Goal: Task Accomplishment & Management: Manage account settings

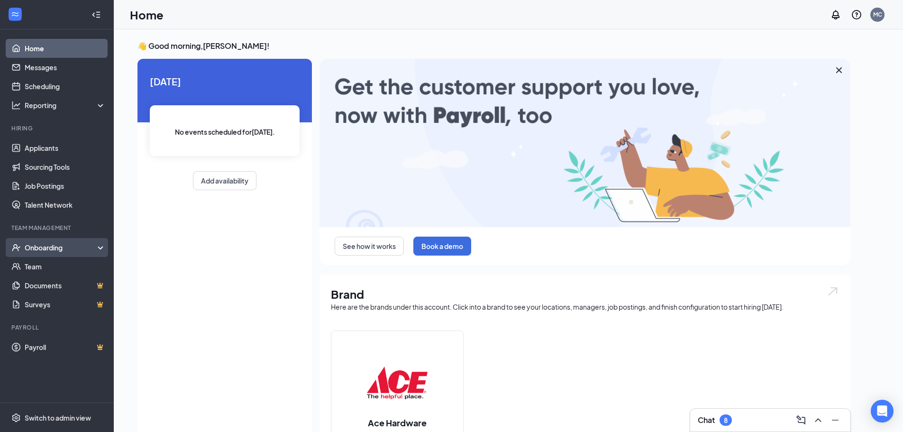
click at [62, 246] on div "Onboarding" at bounding box center [61, 247] width 73 height 9
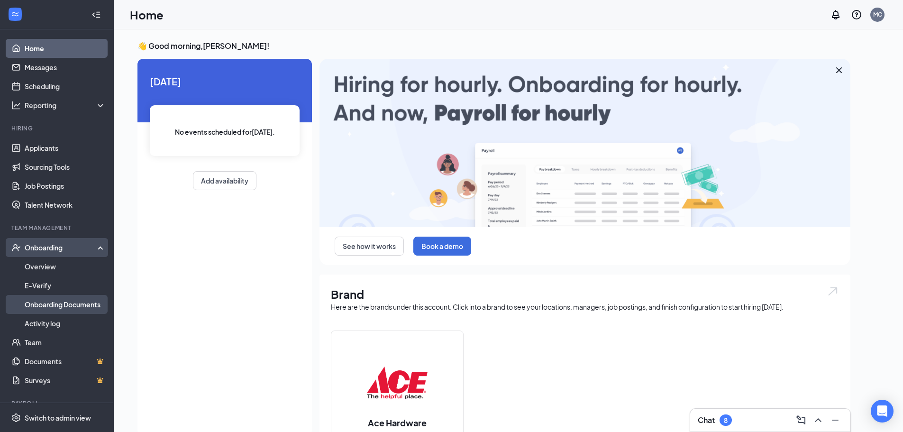
click at [62, 302] on link "Onboarding Documents" at bounding box center [65, 304] width 81 height 19
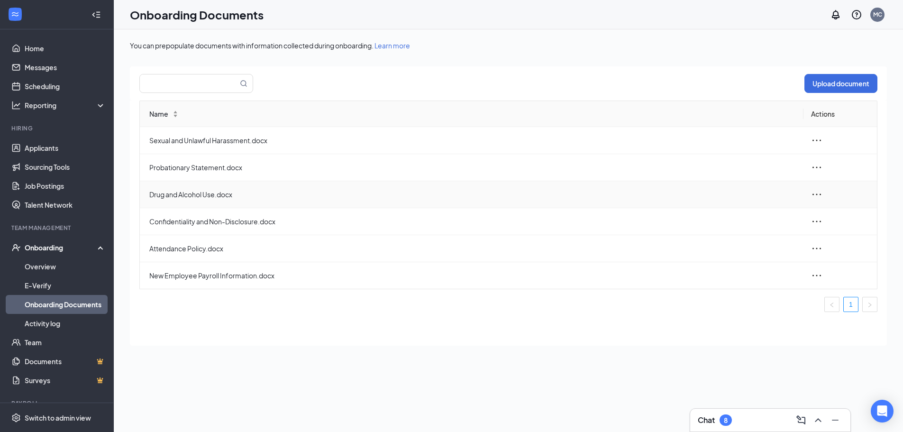
click at [819, 198] on icon "ellipsis" at bounding box center [816, 194] width 11 height 11
click at [734, 237] on div "Edit" at bounding box center [765, 236] width 102 height 11
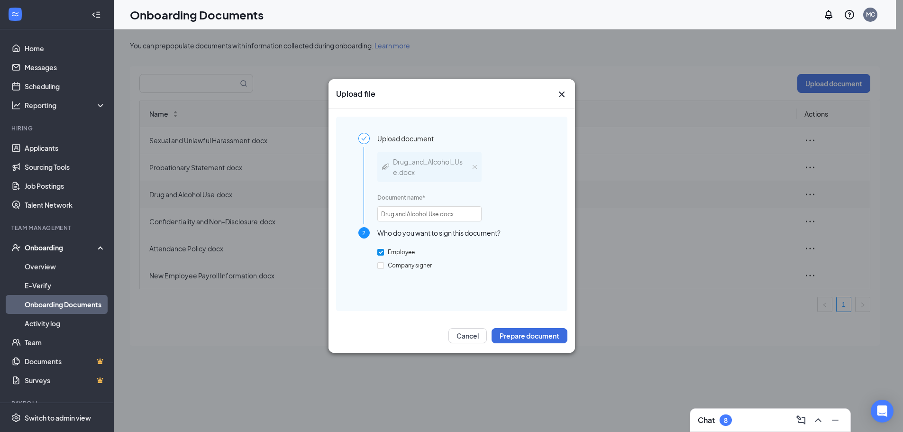
click at [474, 171] on div "Drug_and_Alcohol_Use.docx" at bounding box center [429, 167] width 104 height 30
click at [468, 338] on button "Cancel" at bounding box center [468, 335] width 38 height 15
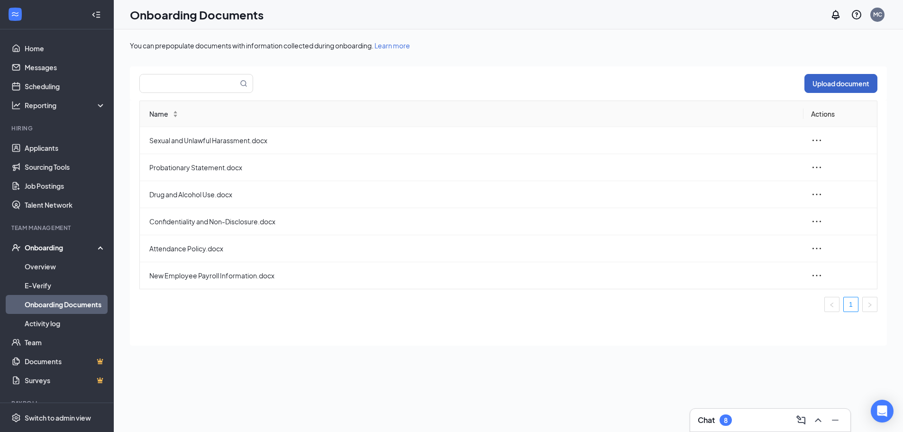
click at [841, 83] on button "Upload document" at bounding box center [841, 83] width 73 height 19
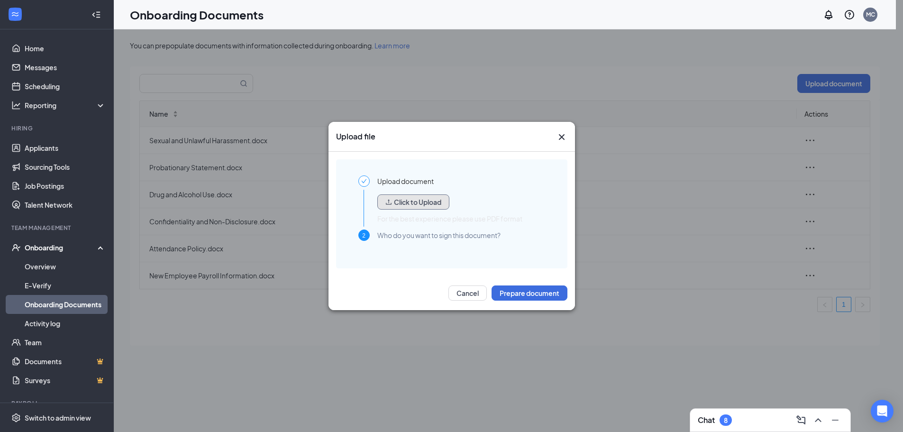
click at [414, 202] on button "Click to Upload" at bounding box center [413, 201] width 72 height 15
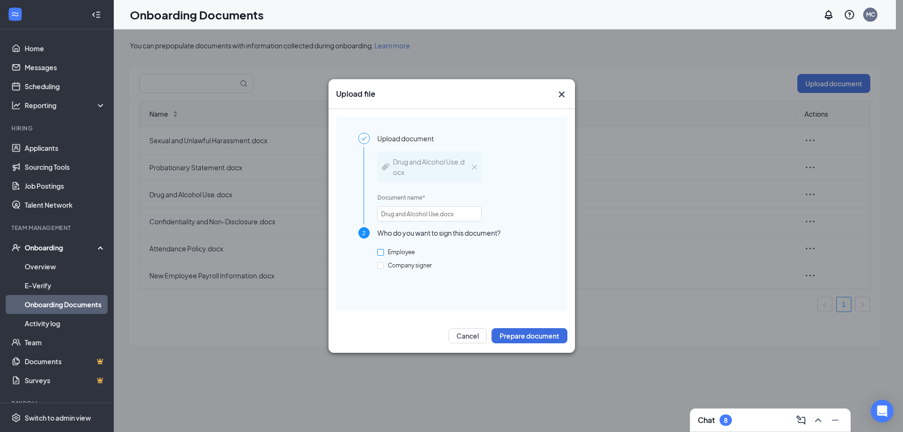
click at [382, 253] on input "Employee" at bounding box center [380, 252] width 7 height 7
checkbox input "true"
click at [546, 337] on button "Prepare document" at bounding box center [530, 335] width 76 height 15
click at [460, 338] on button "Cancel" at bounding box center [468, 335] width 38 height 15
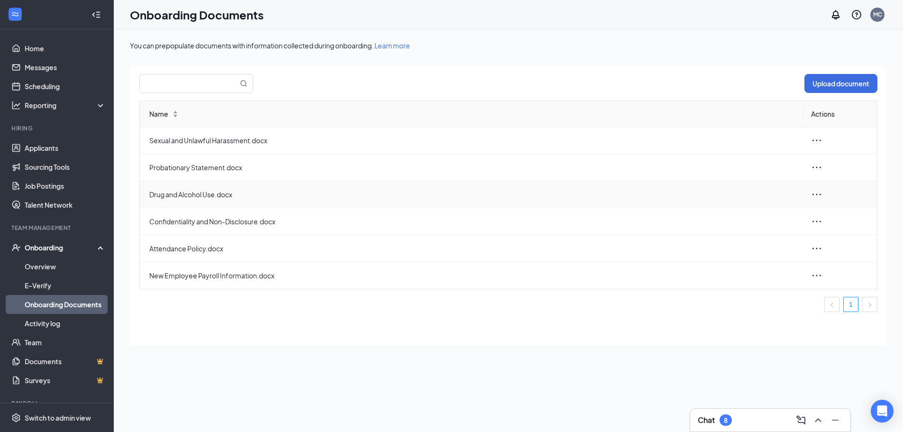
click at [812, 192] on icon "ellipsis" at bounding box center [816, 194] width 11 height 11
click at [744, 257] on span "Delete" at bounding box center [739, 257] width 21 height 9
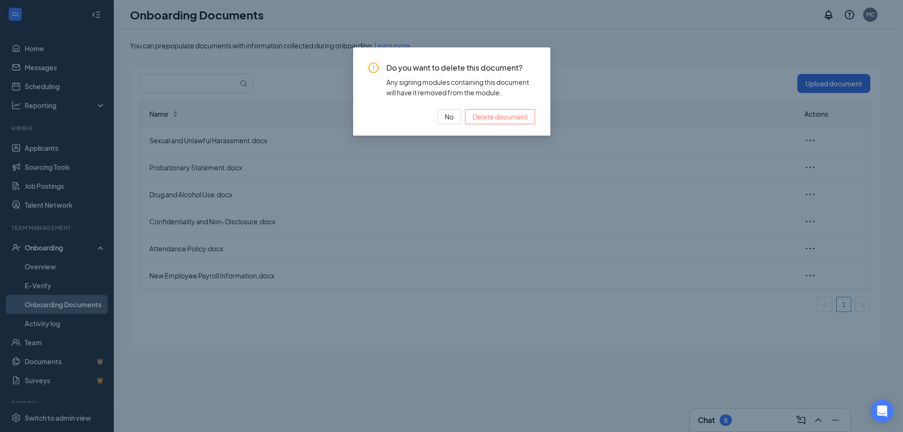
click at [474, 118] on span "Delete document" at bounding box center [500, 116] width 55 height 10
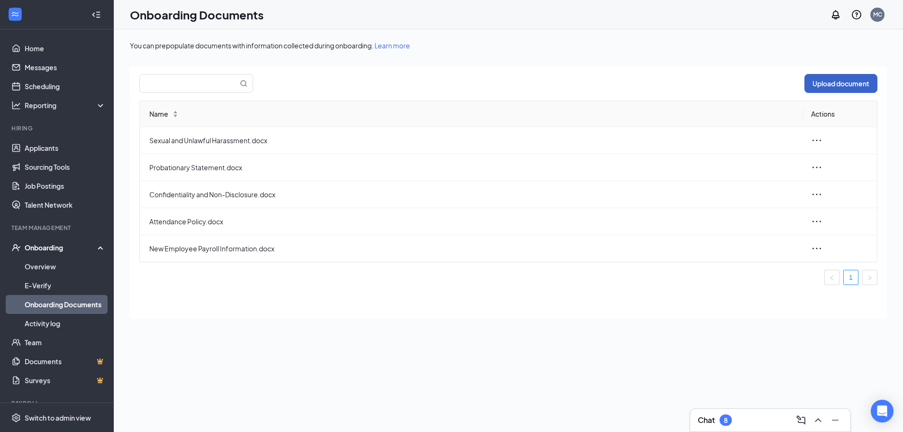
click at [849, 83] on button "Upload document" at bounding box center [841, 83] width 73 height 19
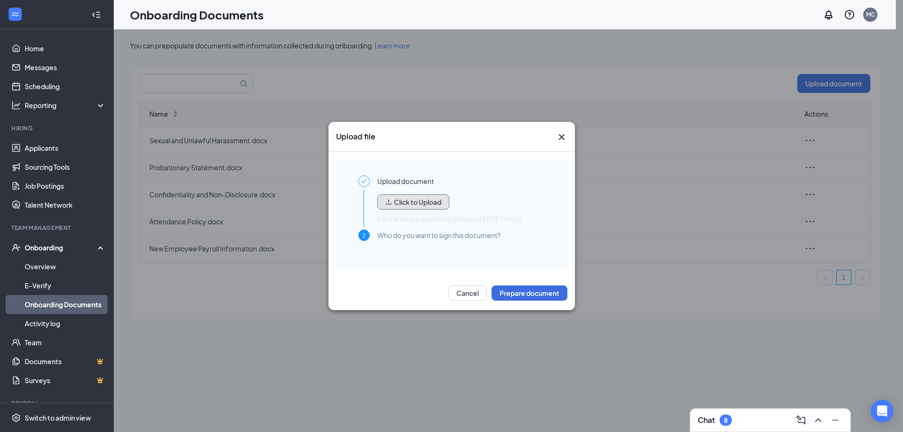
click at [401, 200] on button "Click to Upload" at bounding box center [413, 201] width 72 height 15
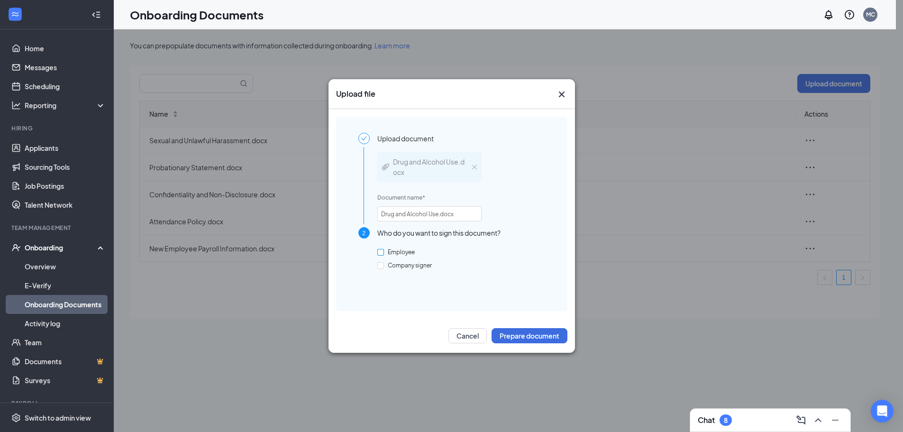
click at [380, 248] on label "Employee" at bounding box center [397, 252] width 41 height 9
click at [380, 249] on input "Employee" at bounding box center [380, 252] width 7 height 7
checkbox input "true"
click at [528, 337] on button "Prepare document" at bounding box center [530, 335] width 76 height 15
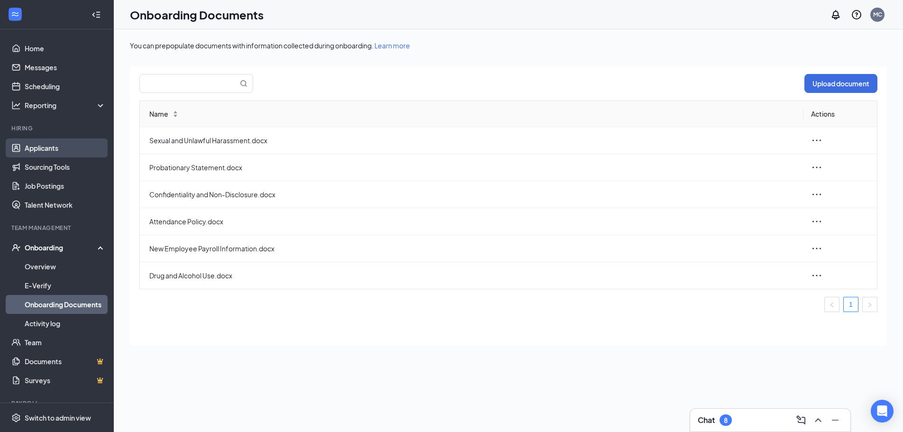
click at [48, 153] on link "Applicants" at bounding box center [65, 147] width 81 height 19
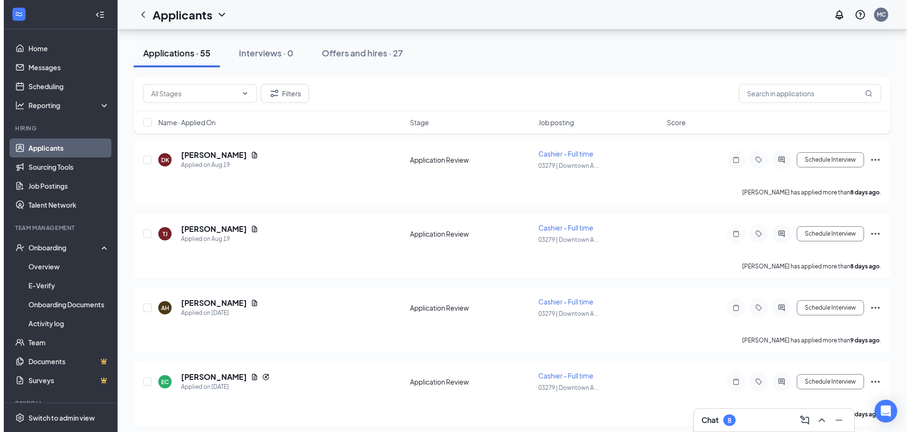
scroll to position [2798, 0]
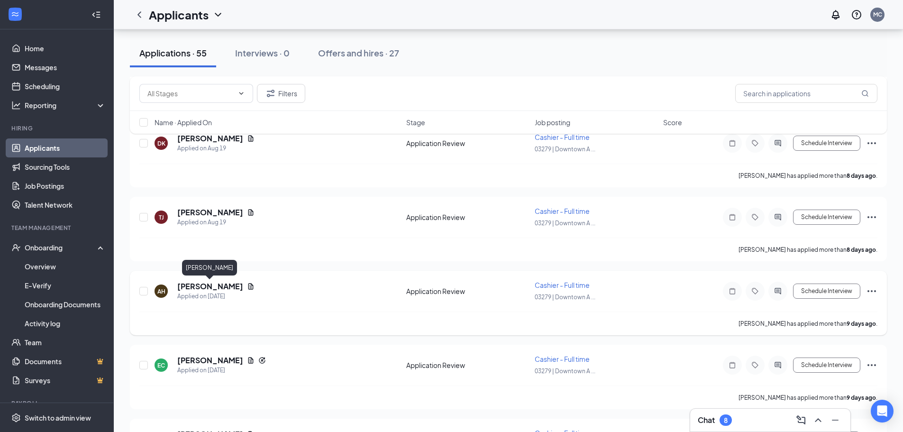
click at [222, 288] on h5 "Andrea Hartman" at bounding box center [210, 286] width 66 height 10
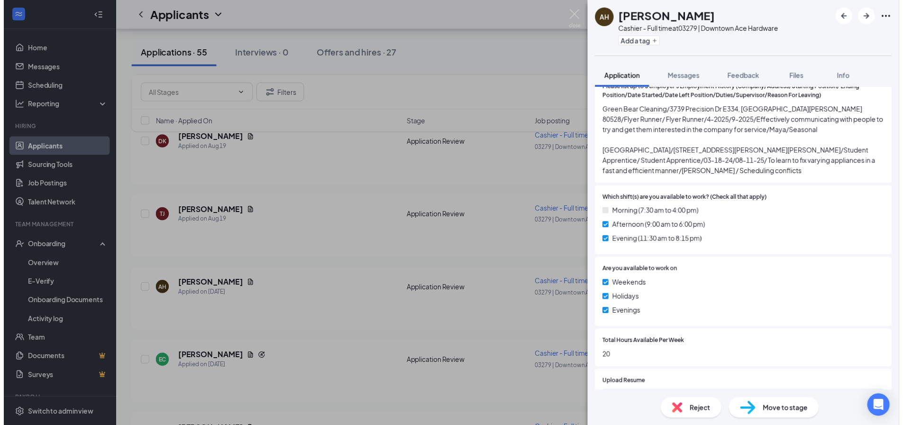
scroll to position [285, 0]
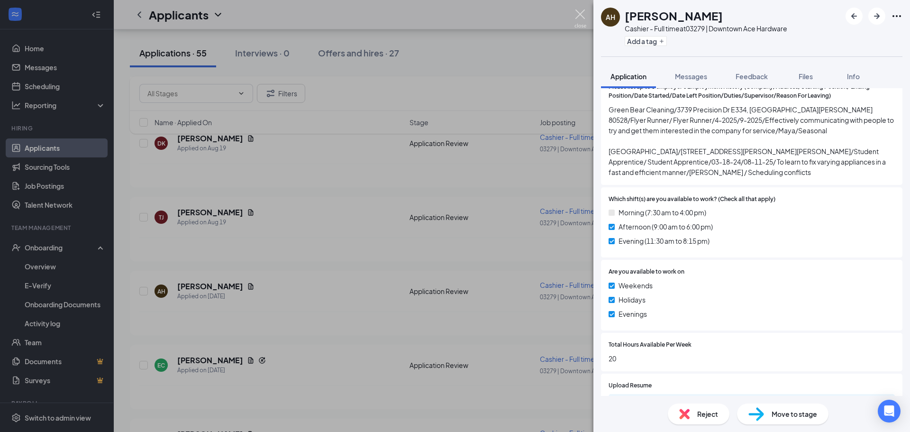
click at [578, 12] on img at bounding box center [581, 18] width 12 height 18
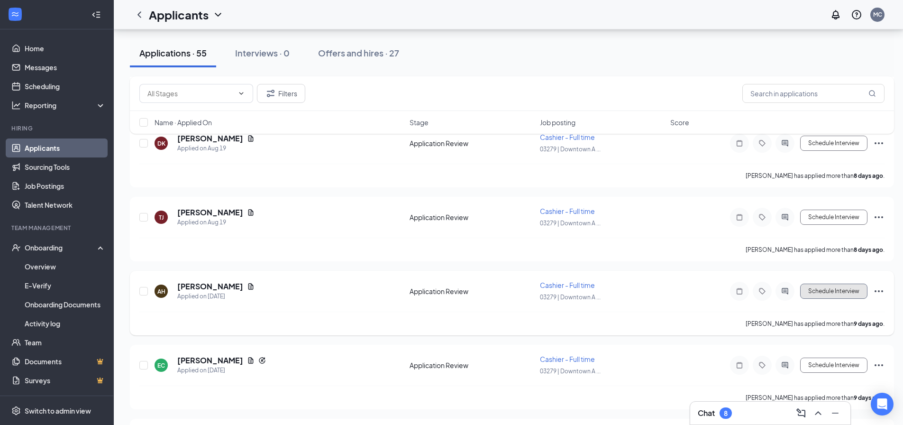
click at [815, 290] on button "Schedule Interview" at bounding box center [833, 291] width 67 height 15
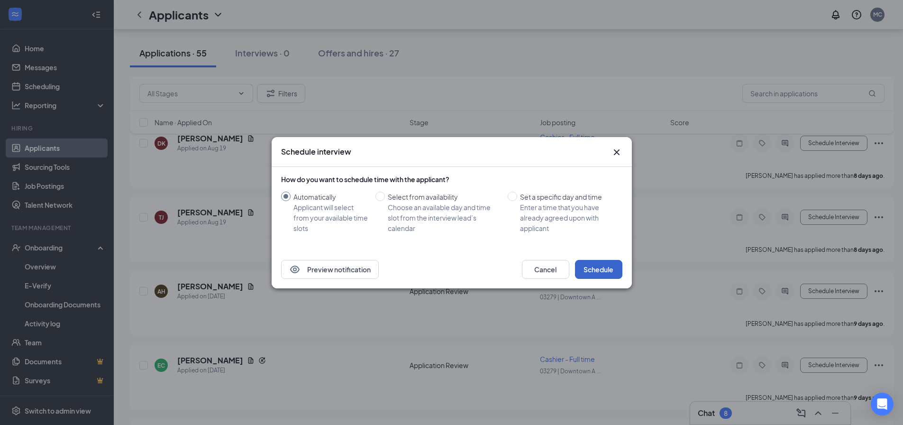
click at [601, 268] on button "Schedule" at bounding box center [598, 269] width 47 height 19
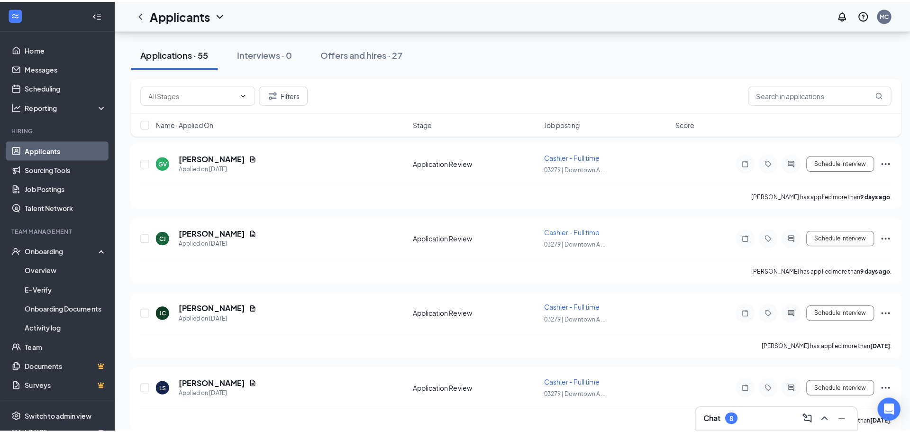
scroll to position [3139, 0]
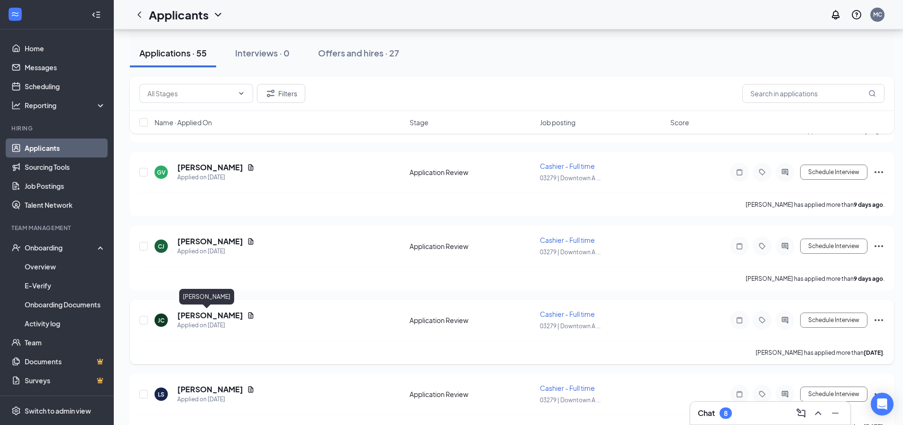
click at [203, 313] on h5 "[PERSON_NAME]" at bounding box center [210, 315] width 66 height 10
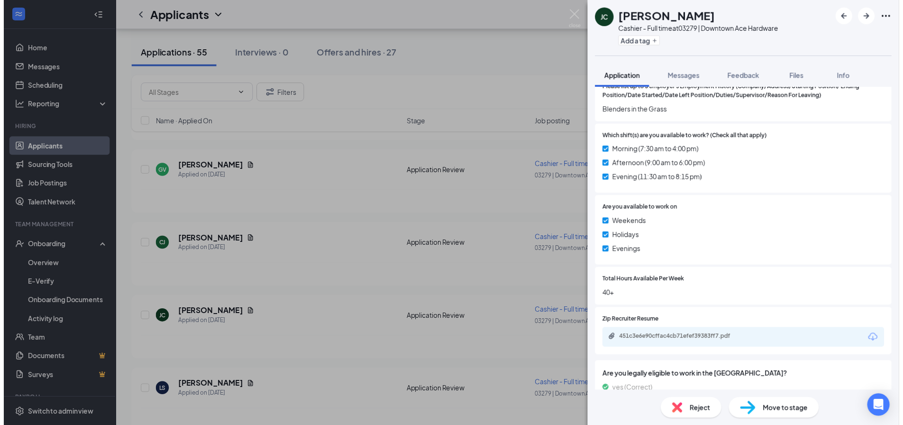
scroll to position [285, 0]
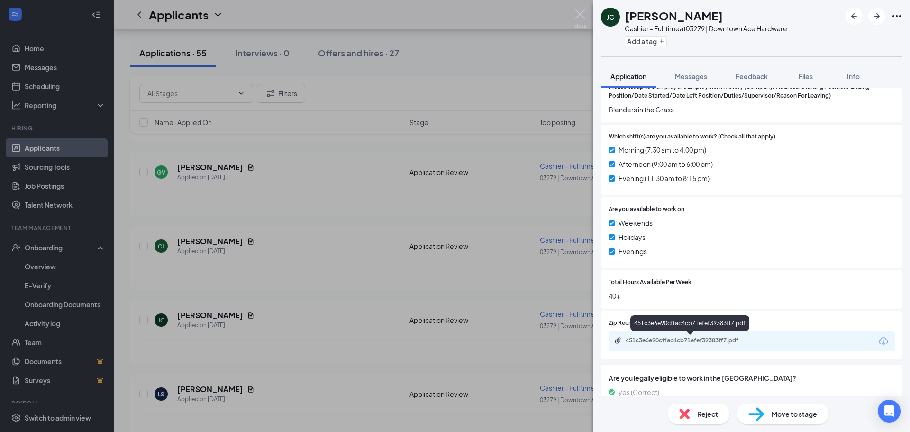
click at [760, 340] on div "451c3e6e90cffac4cb71efef39383ff7.pdf" at bounding box center [692, 341] width 154 height 8
click at [579, 12] on img at bounding box center [581, 18] width 12 height 18
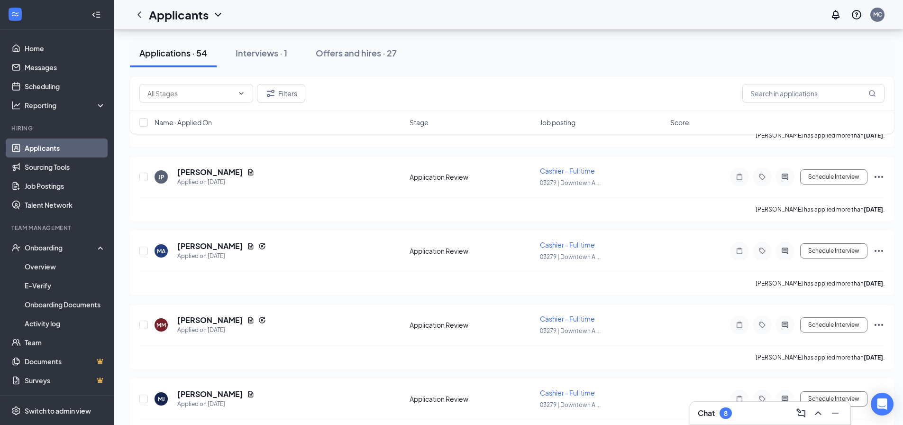
scroll to position [3755, 0]
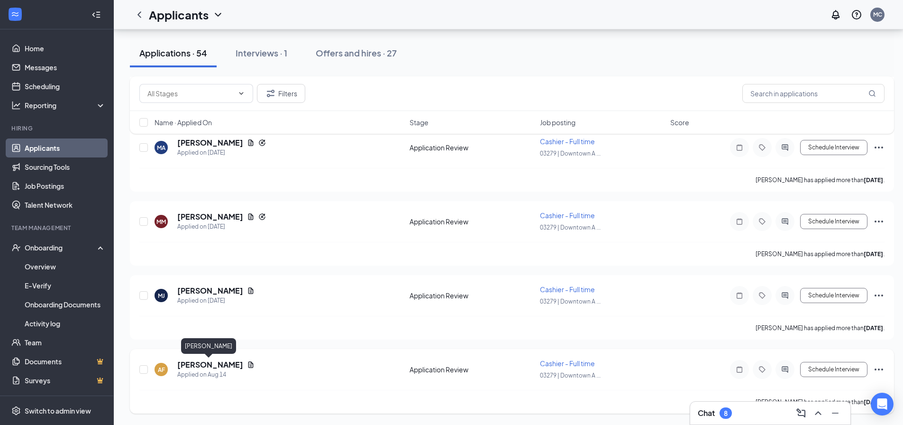
click at [204, 363] on h5 "[PERSON_NAME]" at bounding box center [210, 364] width 66 height 10
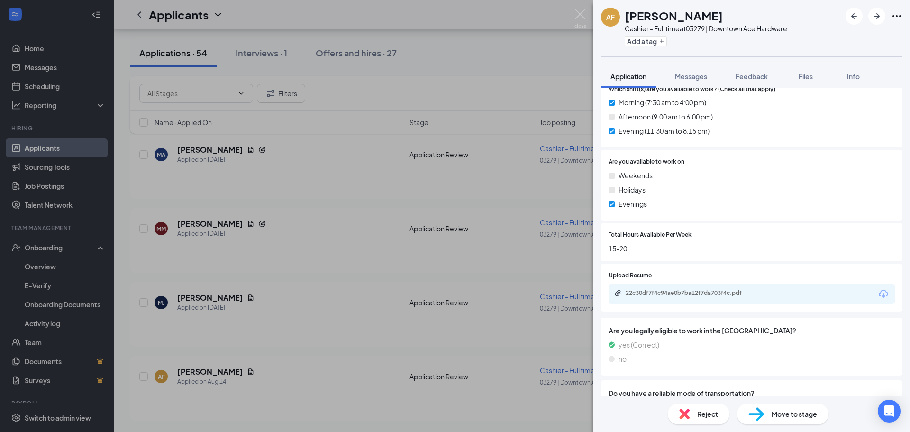
scroll to position [377, 0]
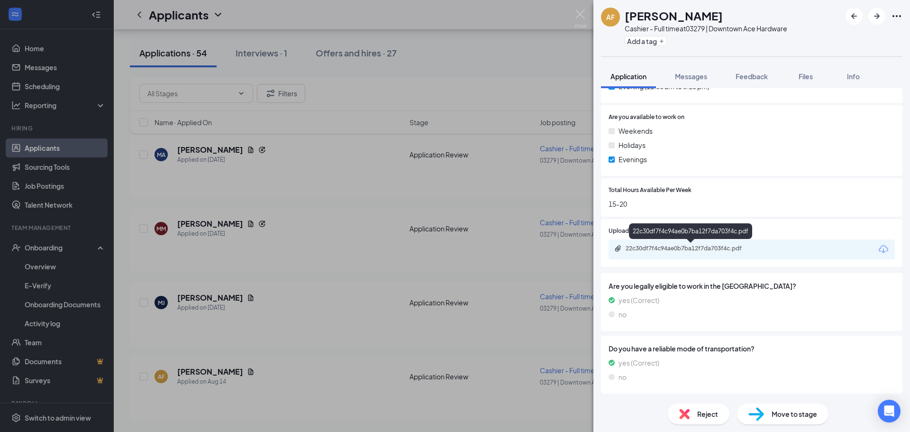
click at [720, 252] on div "22c30df7f4c94ae0b7ba12f7da703f4c.pdf" at bounding box center [692, 249] width 133 height 8
click at [282, 315] on div "AF Angelo Fasano Cashier - Full time at 03279 | Downtown Ace Hardware Add a tag…" at bounding box center [455, 216] width 910 height 432
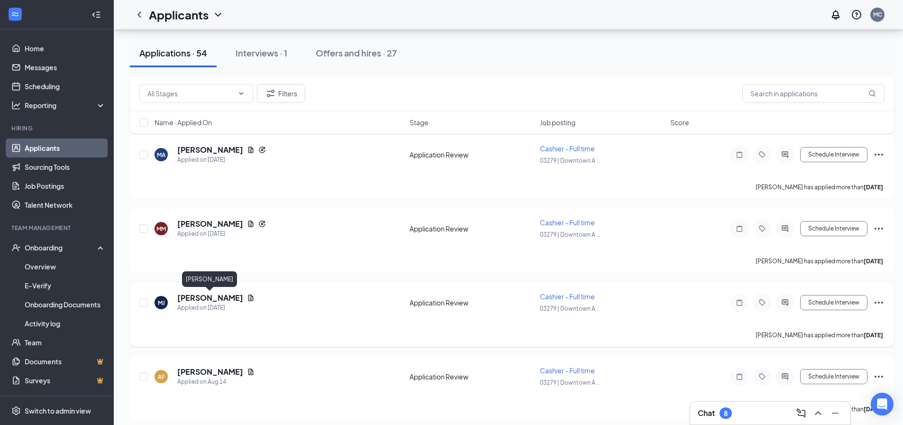
click at [218, 301] on h5 "[PERSON_NAME]" at bounding box center [210, 298] width 66 height 10
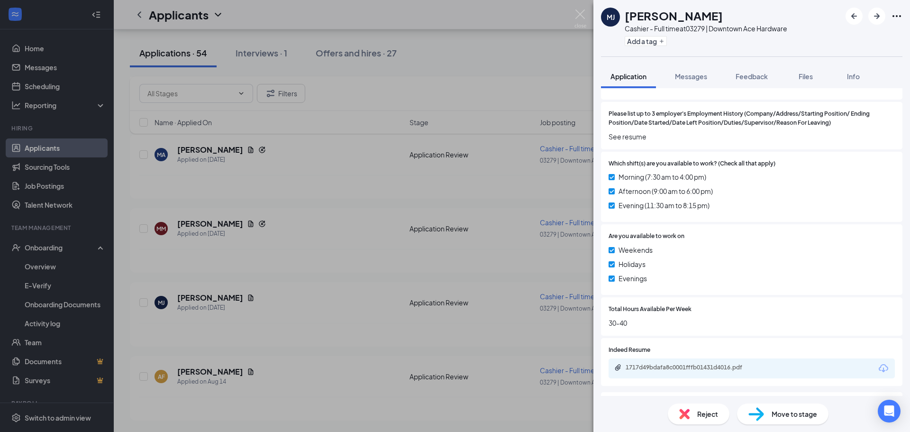
scroll to position [285, 0]
click at [707, 367] on div "1717d49bdafa8c0001fffb01431d4016.pdf" at bounding box center [692, 367] width 133 height 8
click at [581, 16] on img at bounding box center [581, 18] width 12 height 18
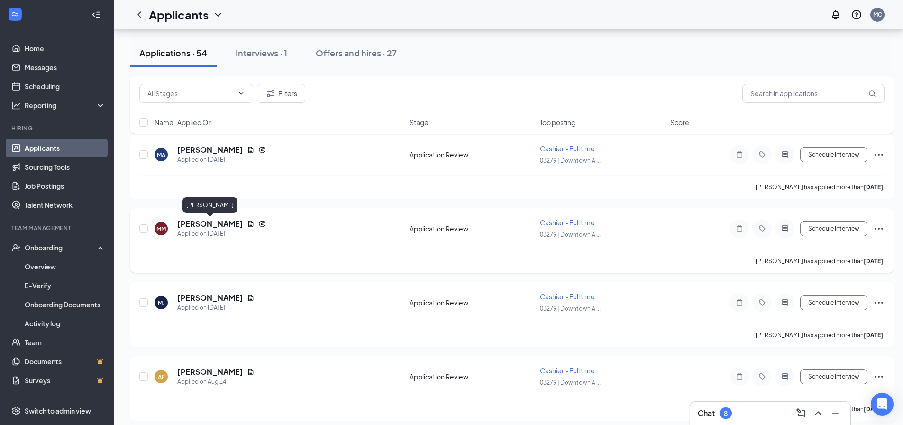
click at [202, 222] on h5 "[PERSON_NAME]" at bounding box center [210, 224] width 66 height 10
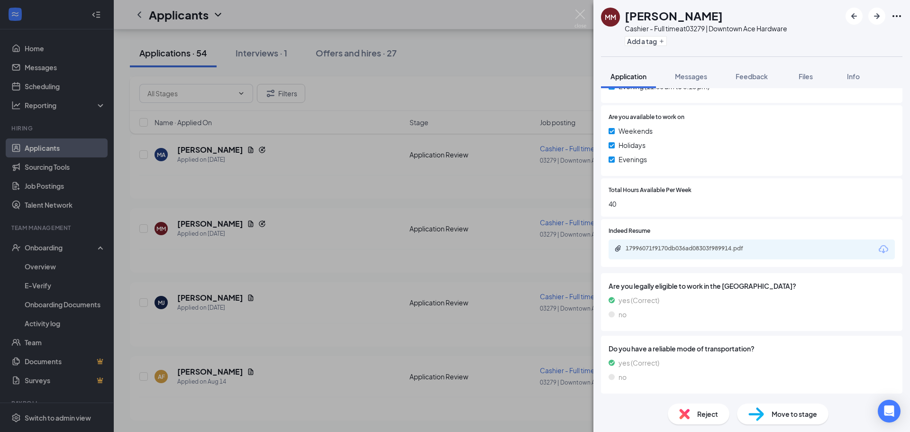
scroll to position [726, 0]
click at [729, 247] on div "17996071f9170db036ad08303f989914.pdf" at bounding box center [692, 249] width 133 height 8
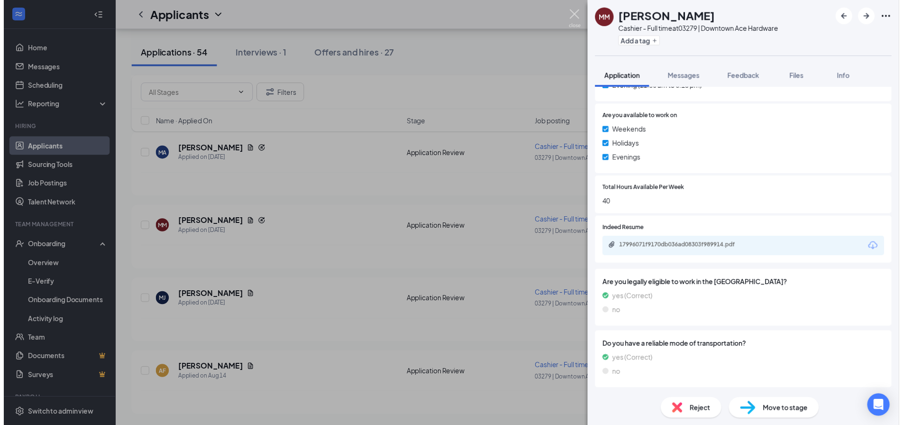
scroll to position [723, 0]
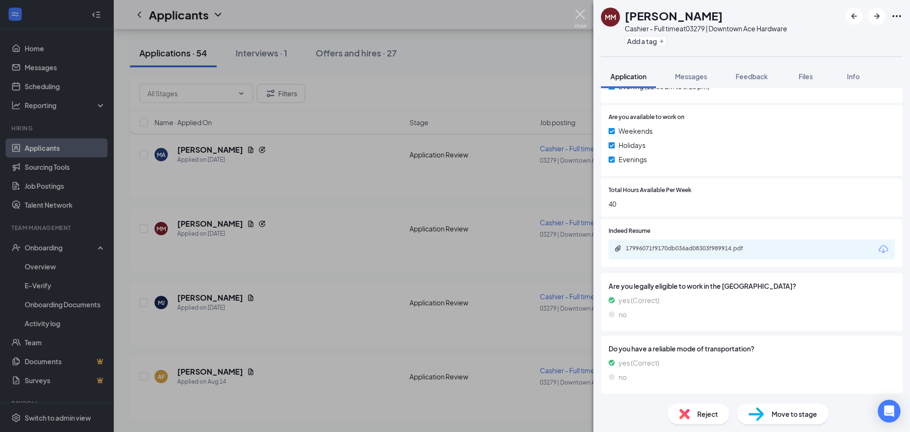
click at [583, 16] on img at bounding box center [581, 18] width 12 height 18
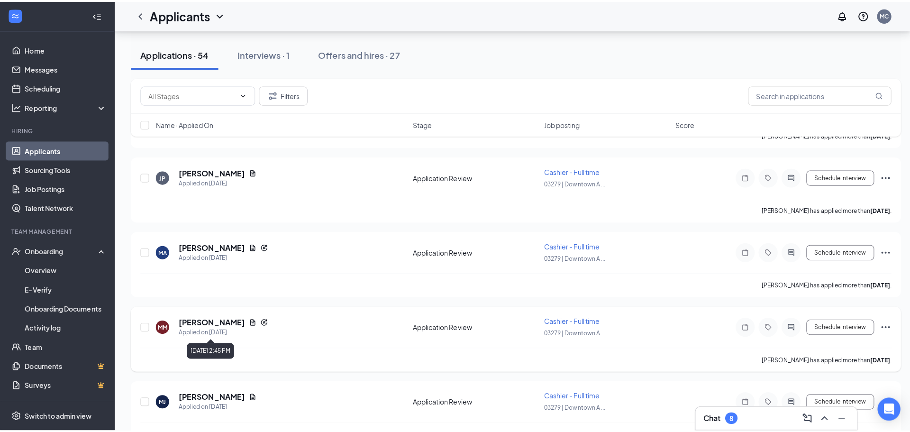
scroll to position [3653, 0]
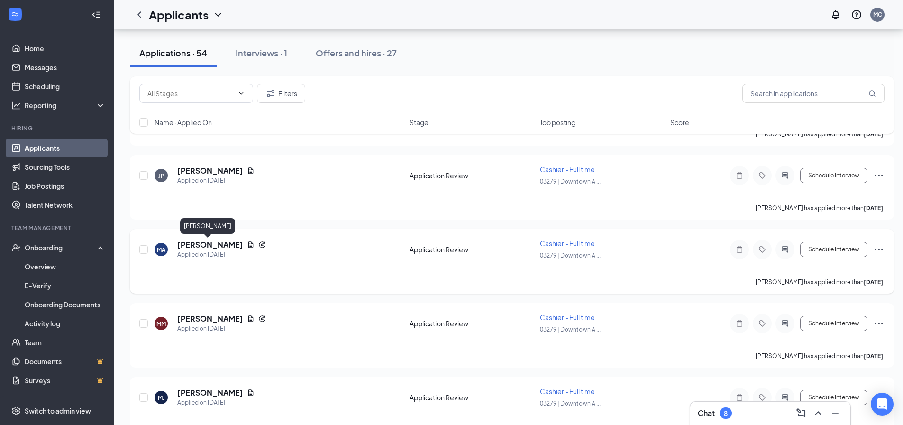
click at [211, 244] on h5 "[PERSON_NAME]" at bounding box center [210, 244] width 66 height 10
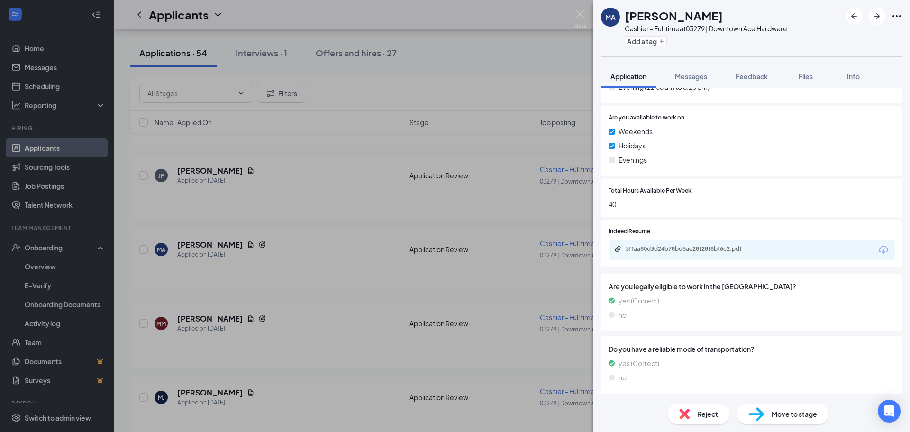
scroll to position [476, 0]
click at [706, 245] on div "3ffaa80d3d24b78bd5ae28f28f8bf6c2.pdf" at bounding box center [692, 249] width 133 height 8
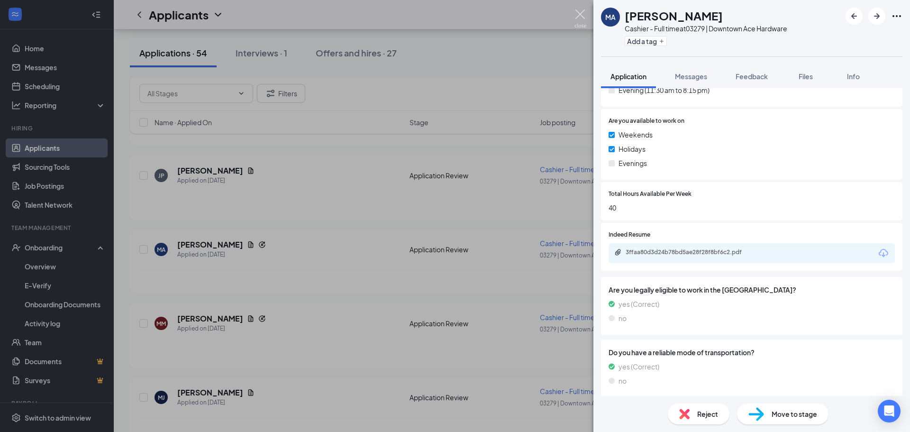
click at [581, 16] on img at bounding box center [581, 18] width 12 height 18
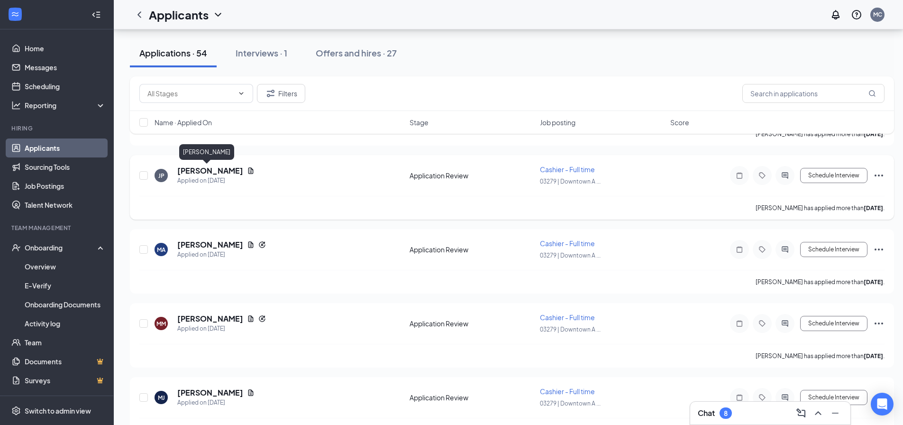
click at [187, 172] on h5 "[PERSON_NAME]" at bounding box center [210, 170] width 66 height 10
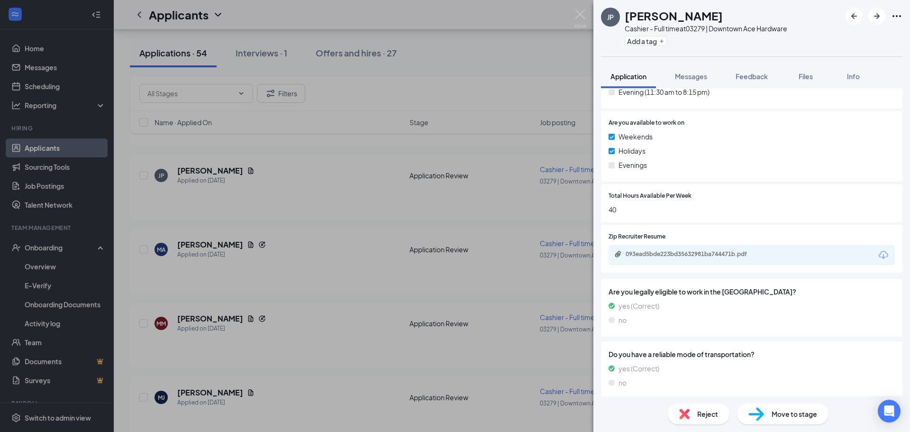
scroll to position [377, 0]
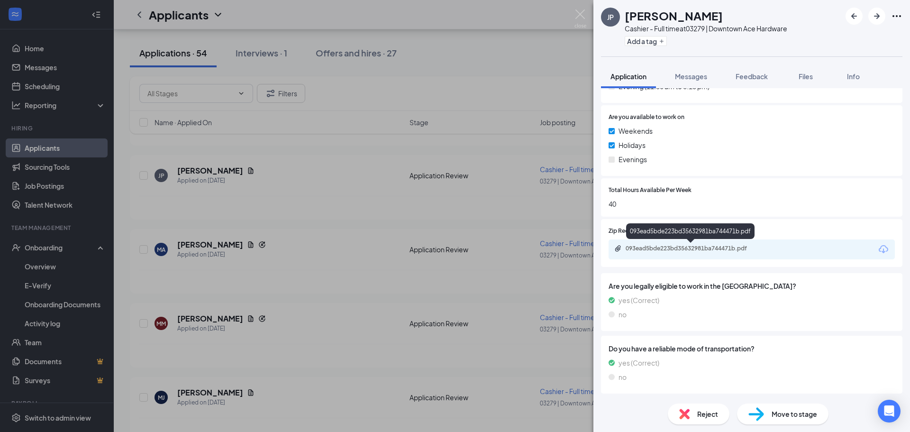
click at [726, 247] on div "093ead5bde223bd35632981ba744471b.pdf" at bounding box center [692, 249] width 133 height 8
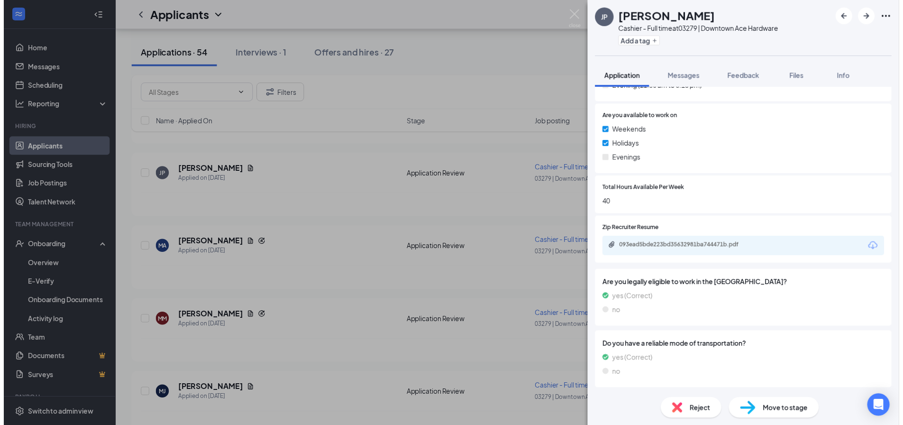
scroll to position [373, 0]
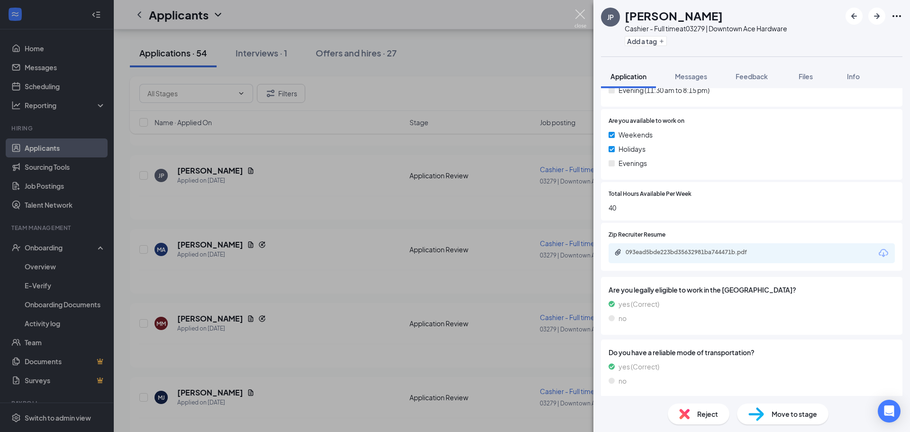
click at [585, 14] on img at bounding box center [581, 18] width 12 height 18
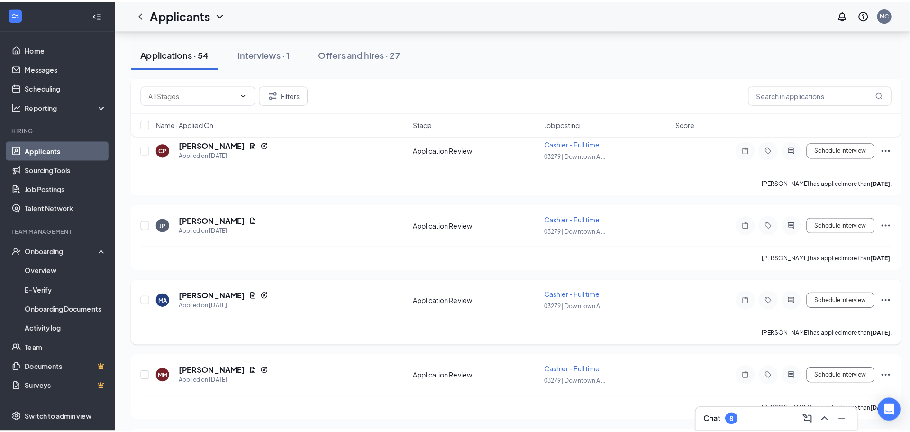
scroll to position [3511, 0]
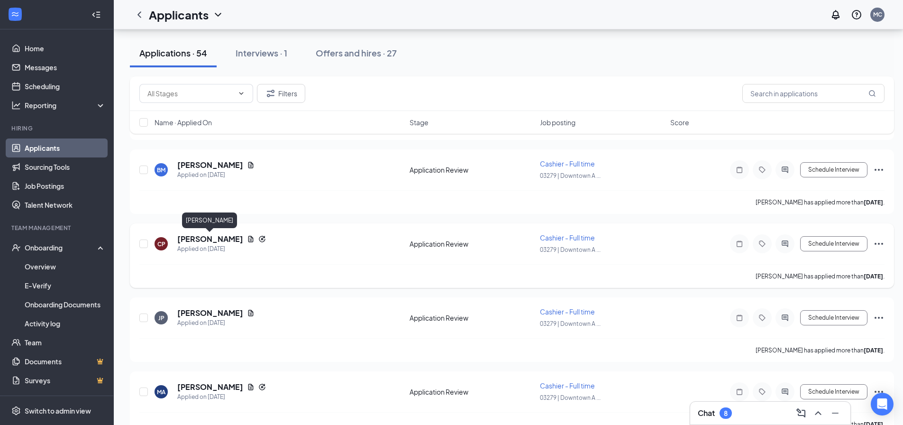
click at [200, 239] on h5 "[PERSON_NAME]" at bounding box center [210, 239] width 66 height 10
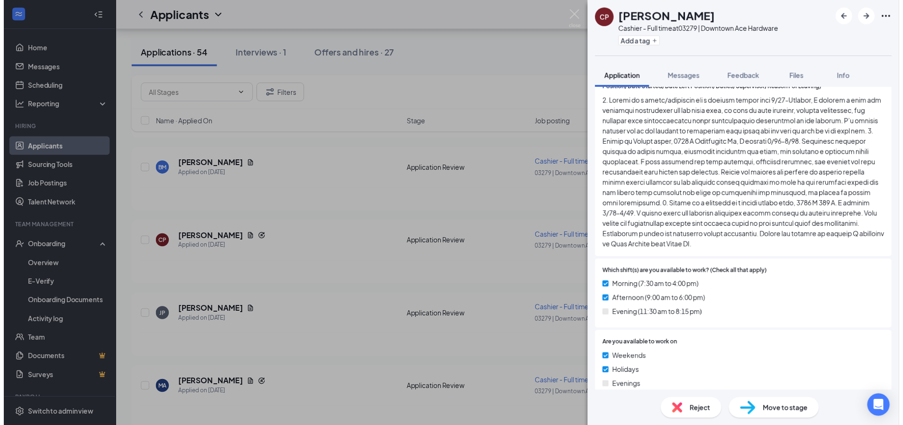
scroll to position [332, 0]
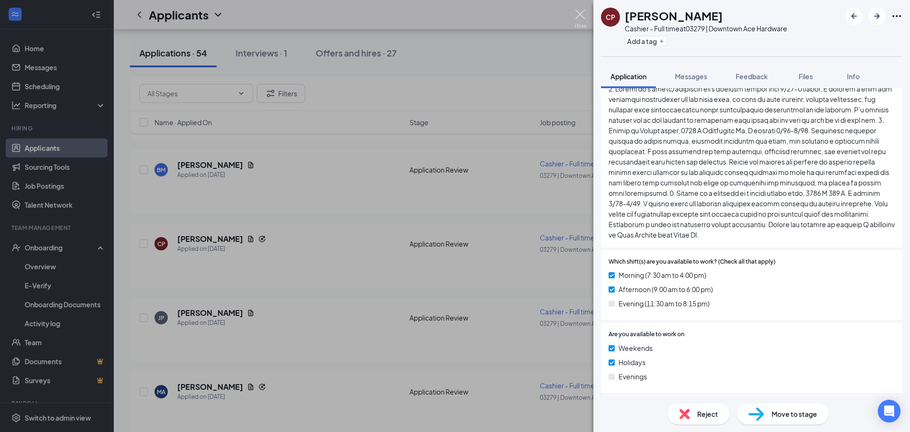
click at [579, 13] on img at bounding box center [581, 18] width 12 height 18
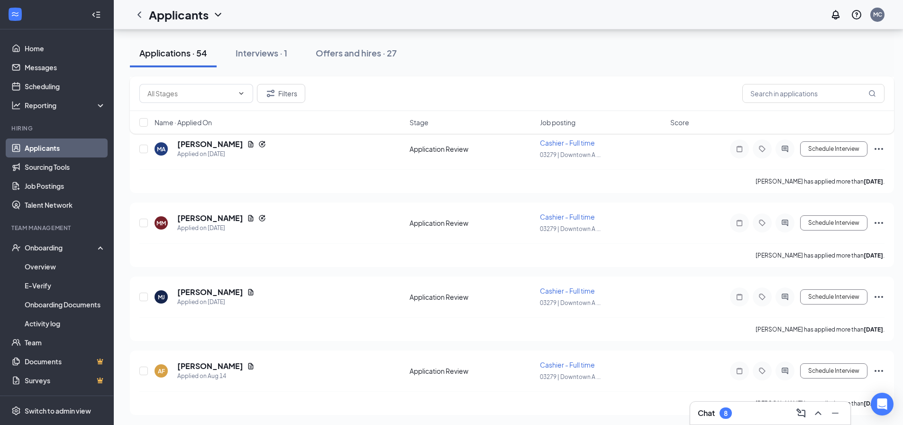
scroll to position [3755, 0]
click at [200, 292] on h5 "[PERSON_NAME]" at bounding box center [210, 290] width 66 height 10
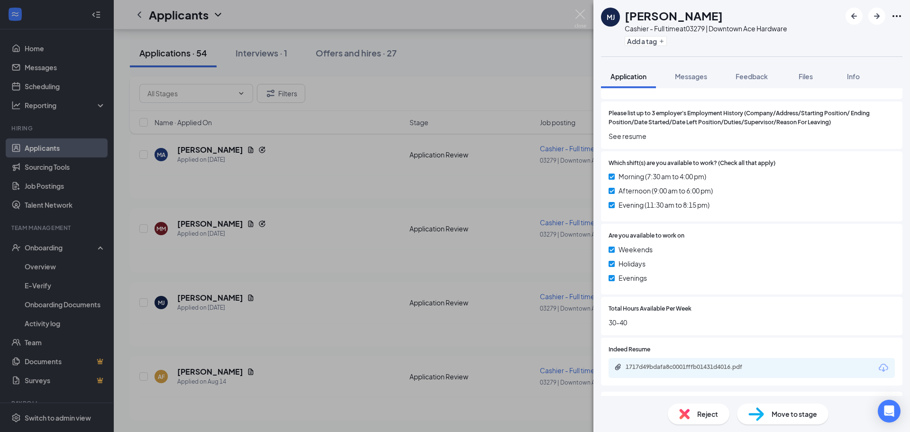
scroll to position [403, 0]
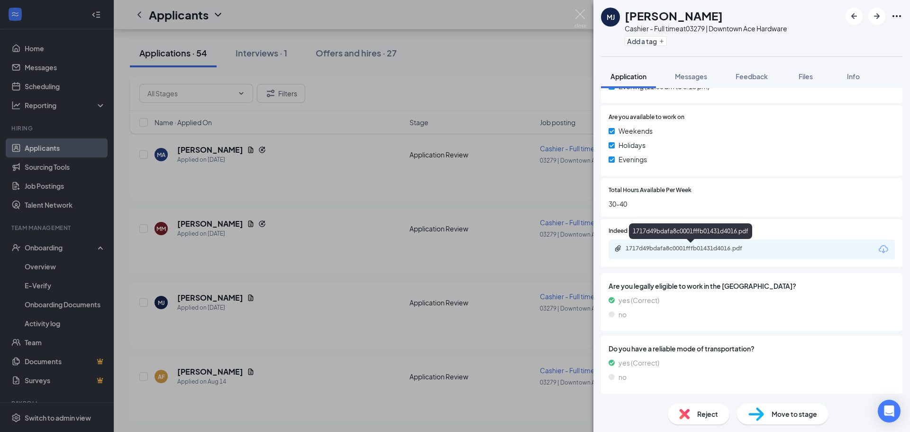
click at [697, 248] on div "1717d49bdafa8c0001fffb01431d4016.pdf" at bounding box center [692, 249] width 133 height 8
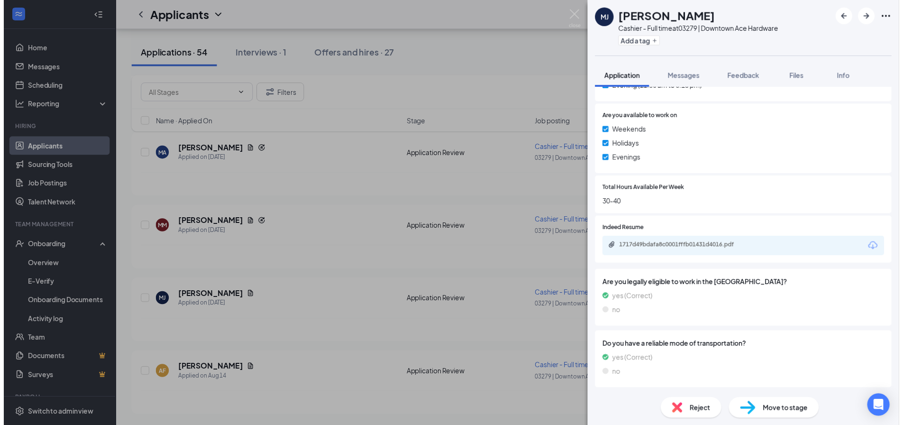
scroll to position [399, 0]
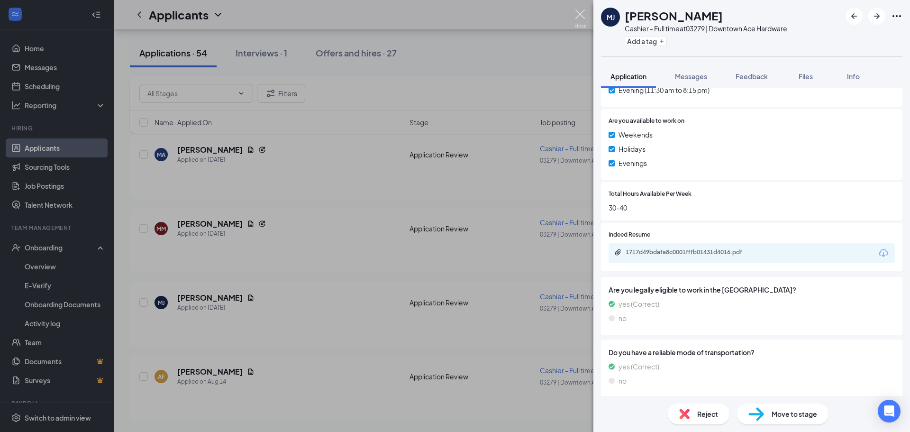
click at [581, 16] on img at bounding box center [581, 18] width 12 height 18
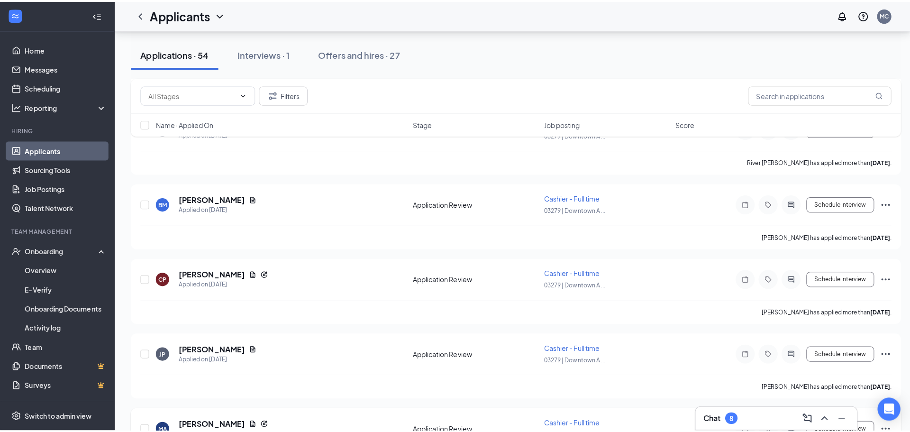
scroll to position [3464, 0]
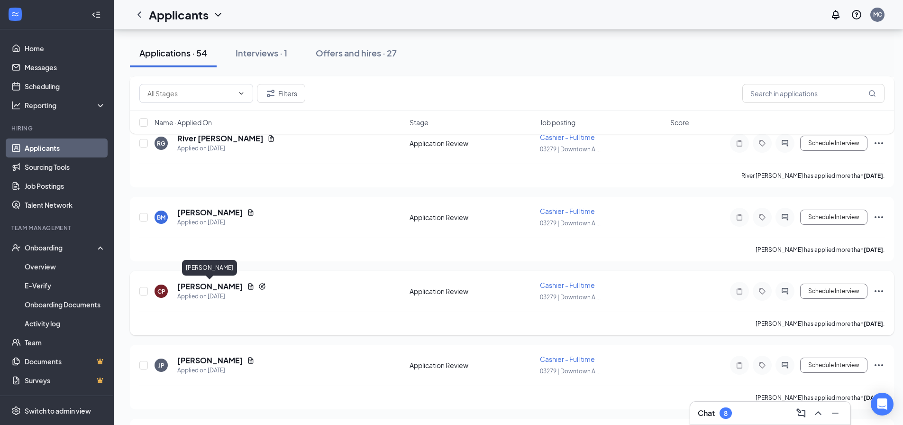
click at [198, 286] on h5 "[PERSON_NAME]" at bounding box center [210, 286] width 66 height 10
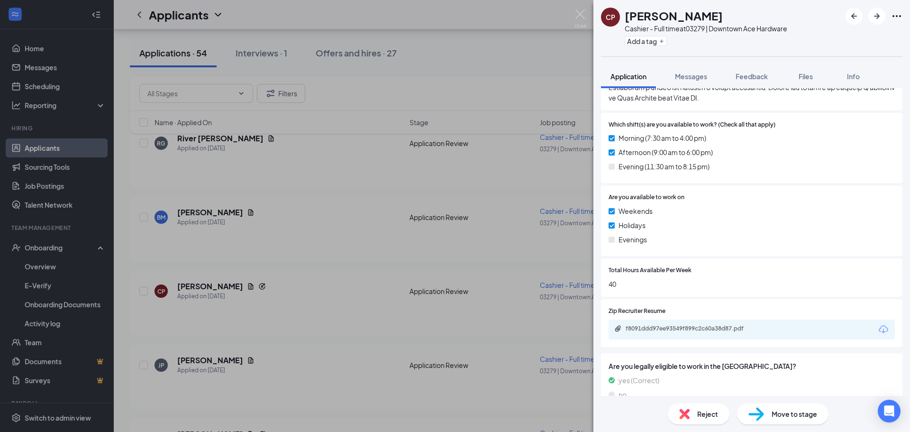
scroll to position [474, 0]
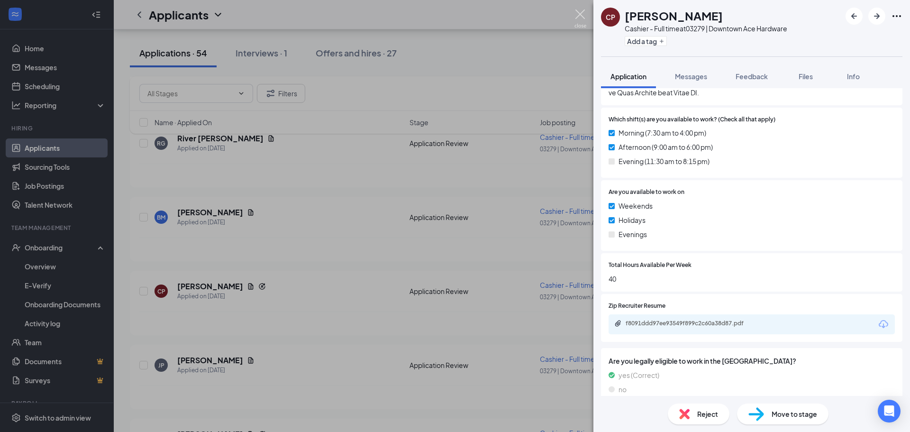
click at [579, 14] on img at bounding box center [581, 18] width 12 height 18
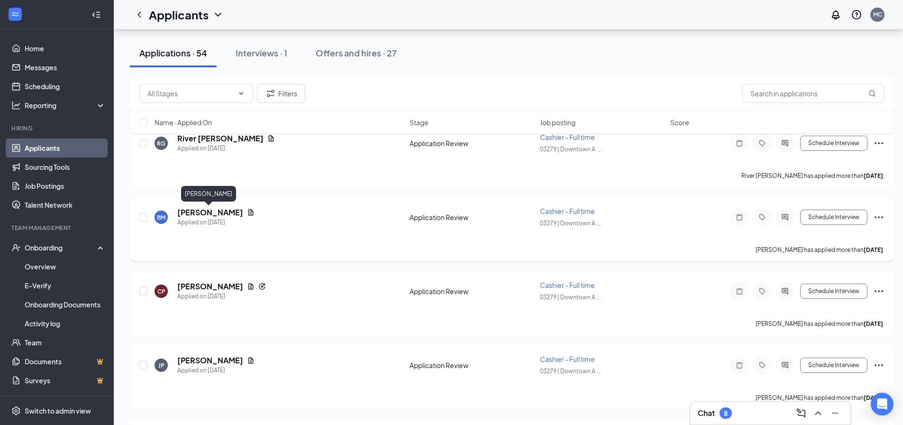
click at [212, 215] on h5 "[PERSON_NAME]" at bounding box center [210, 212] width 66 height 10
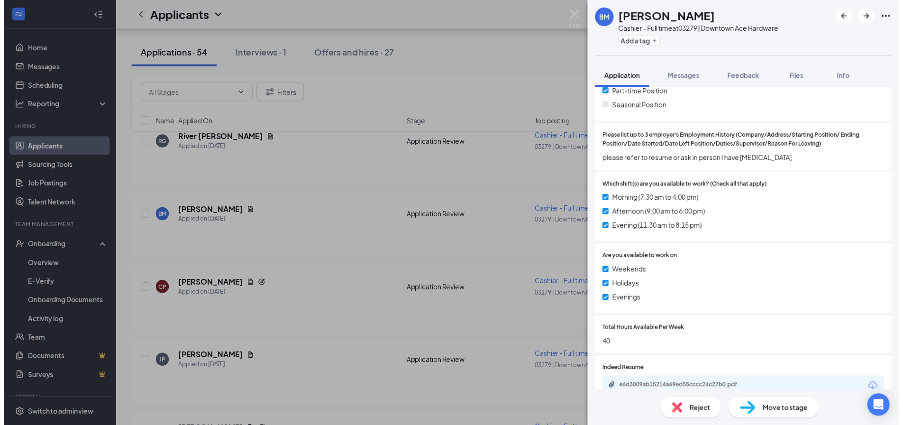
scroll to position [329, 0]
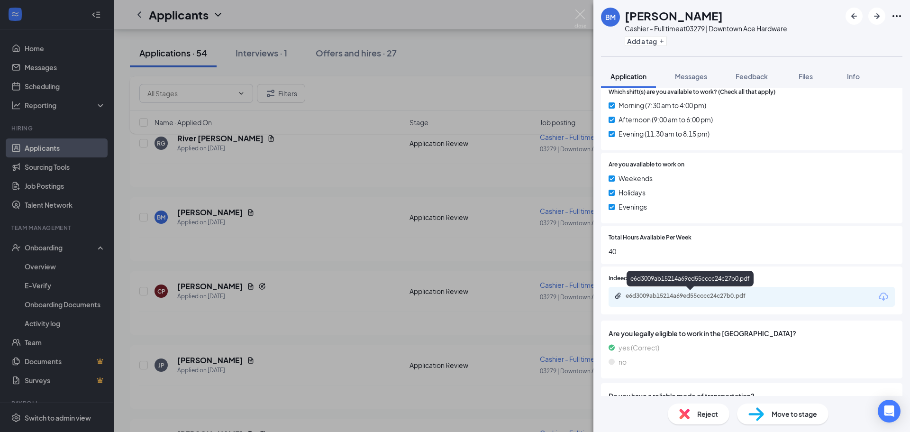
click at [722, 301] on div "e6d3009ab15214a69ed55cccc24c27b0.pdf" at bounding box center [692, 296] width 154 height 9
click at [579, 17] on img at bounding box center [581, 18] width 12 height 18
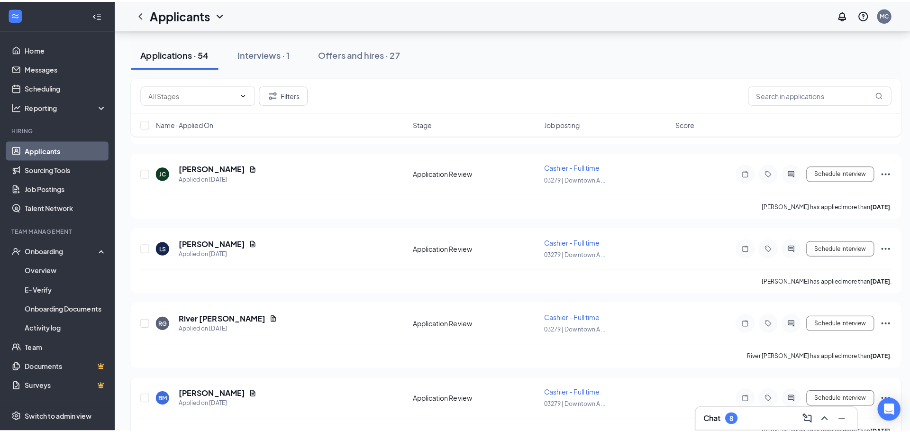
scroll to position [3274, 0]
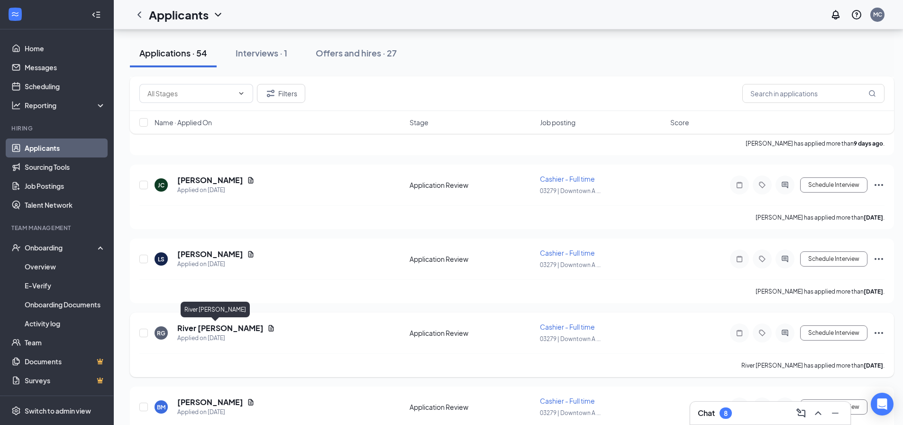
click at [210, 330] on h5 "River [PERSON_NAME]" at bounding box center [220, 328] width 86 height 10
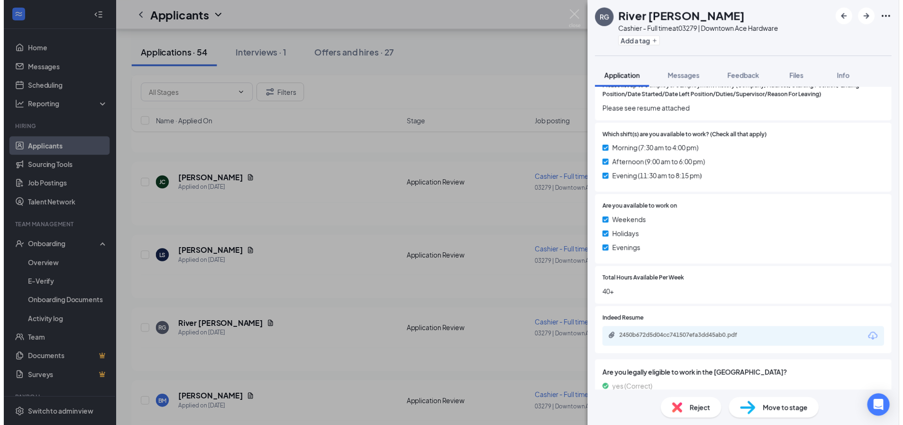
scroll to position [332, 0]
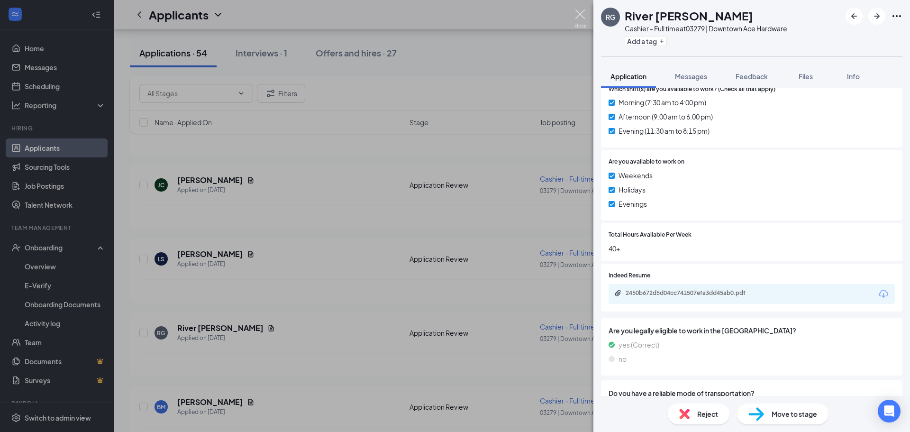
click at [579, 17] on img at bounding box center [581, 18] width 12 height 18
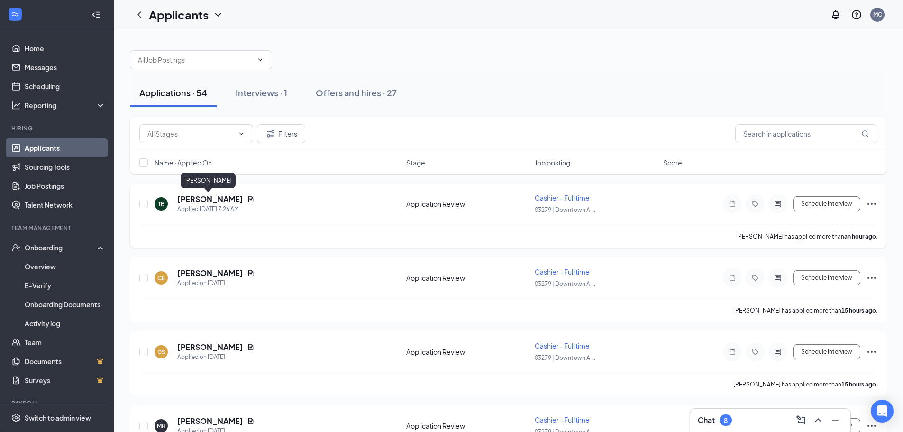
click at [215, 199] on h5 "[PERSON_NAME]" at bounding box center [210, 199] width 66 height 10
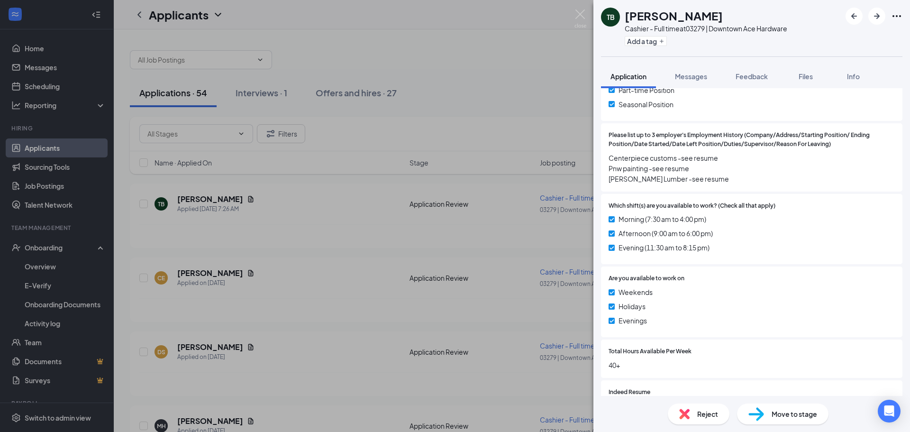
scroll to position [237, 0]
click at [579, 8] on div "TB [PERSON_NAME] Cashier - Full time at 03279 | Downtown Ace Hardware Add a tag…" at bounding box center [455, 216] width 910 height 432
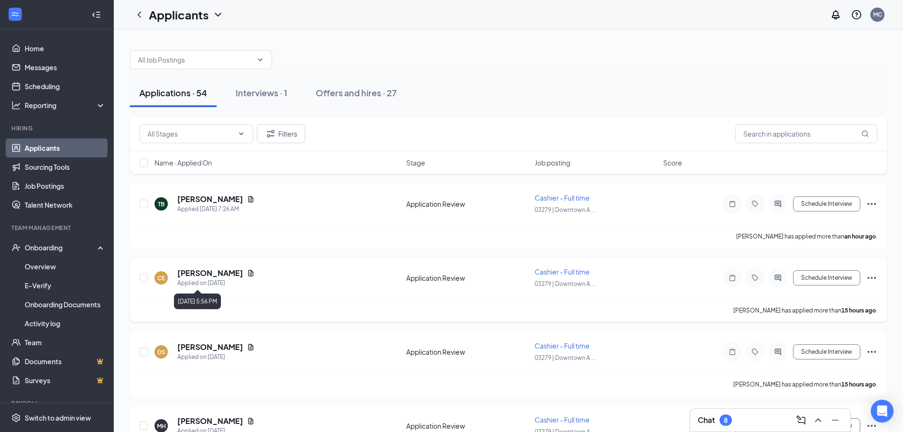
click at [217, 273] on h5 "[PERSON_NAME]" at bounding box center [210, 273] width 66 height 10
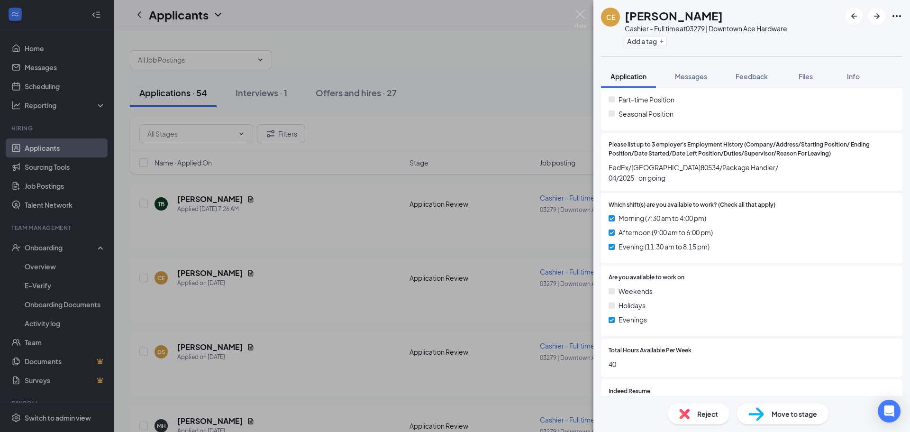
scroll to position [142, 0]
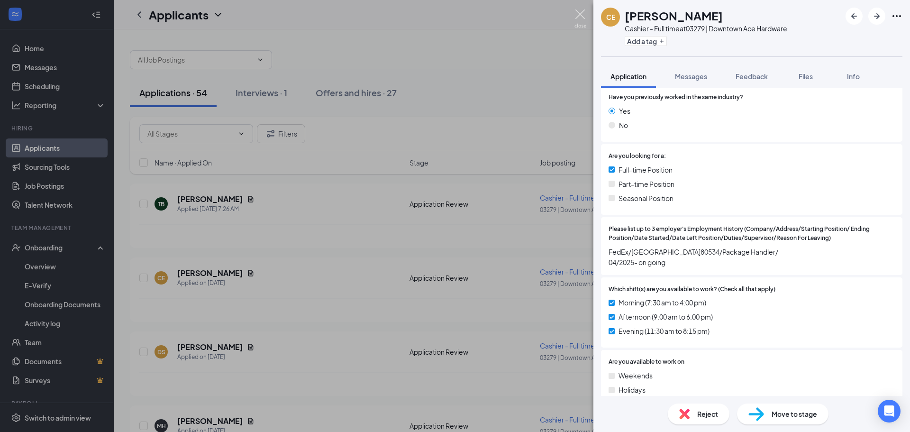
click at [581, 14] on img at bounding box center [581, 18] width 12 height 18
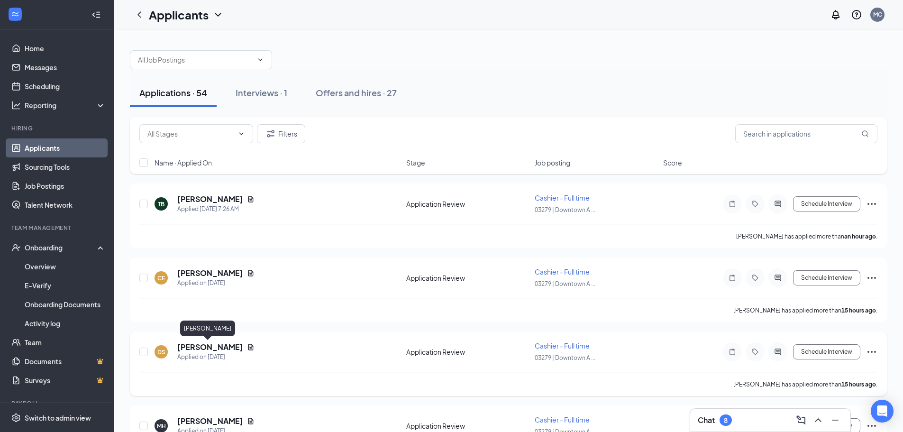
click at [204, 348] on h5 "[PERSON_NAME]" at bounding box center [210, 347] width 66 height 10
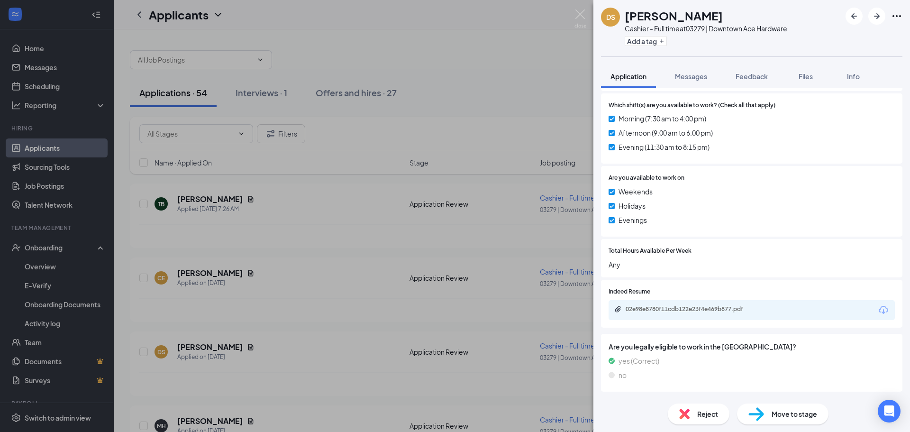
scroll to position [234, 0]
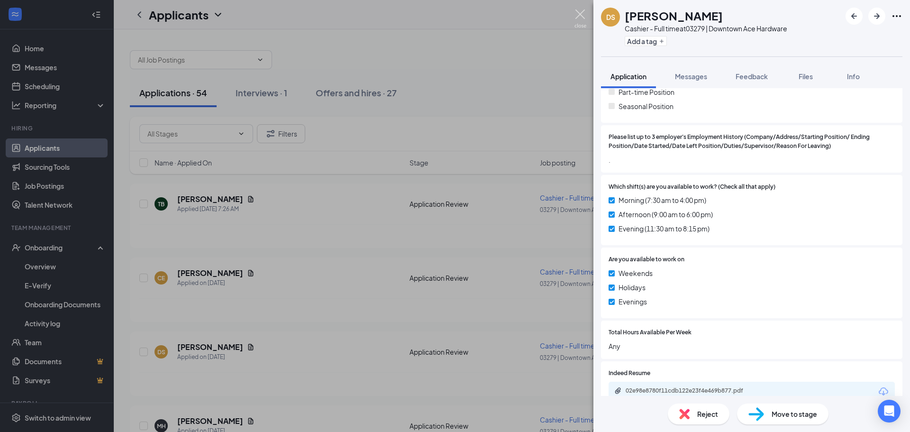
click at [578, 19] on img at bounding box center [581, 18] width 12 height 18
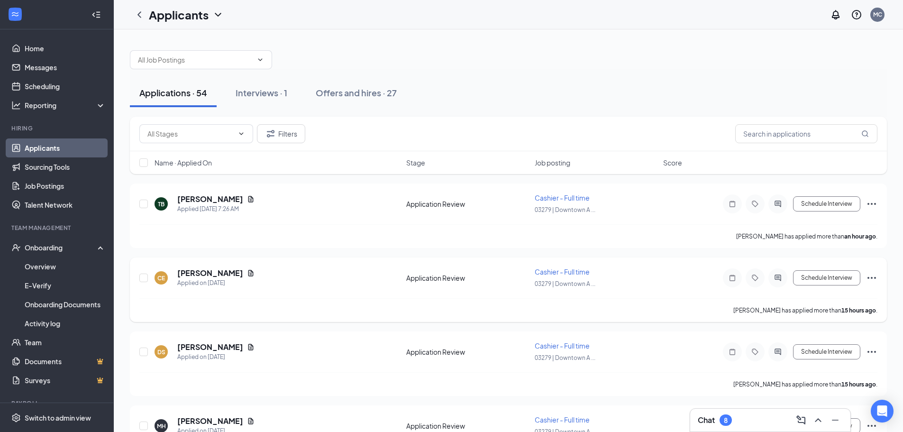
click at [871, 277] on icon "Ellipses" at bounding box center [871, 277] width 11 height 11
click at [805, 413] on p "Reject" at bounding box center [830, 414] width 82 height 9
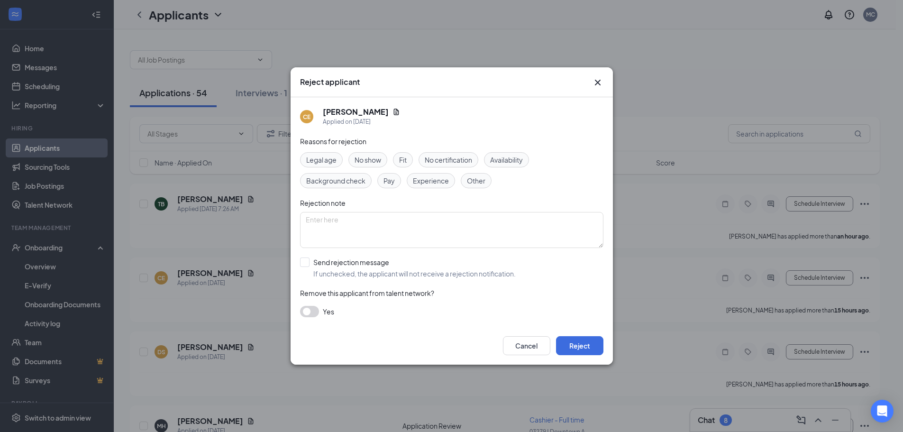
click at [511, 155] on span "Availability" at bounding box center [506, 160] width 33 height 10
click at [579, 346] on button "Reject" at bounding box center [579, 345] width 47 height 19
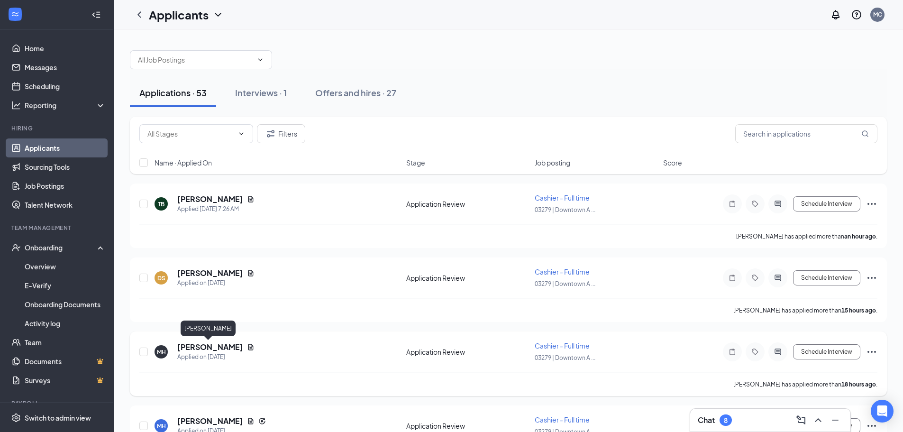
click at [208, 346] on h5 "[PERSON_NAME]" at bounding box center [210, 347] width 66 height 10
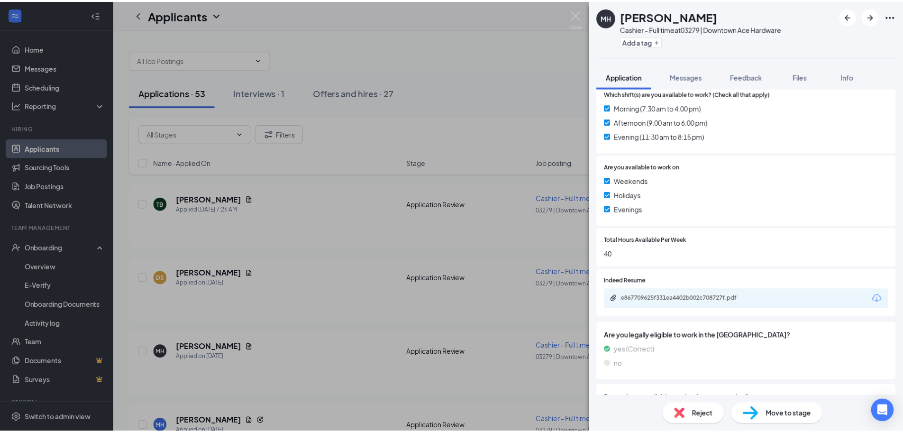
scroll to position [427, 0]
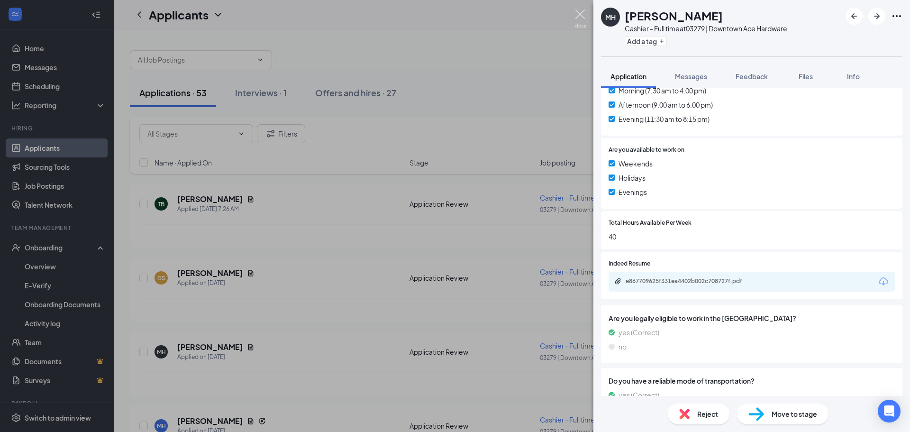
click at [583, 12] on img at bounding box center [581, 18] width 12 height 18
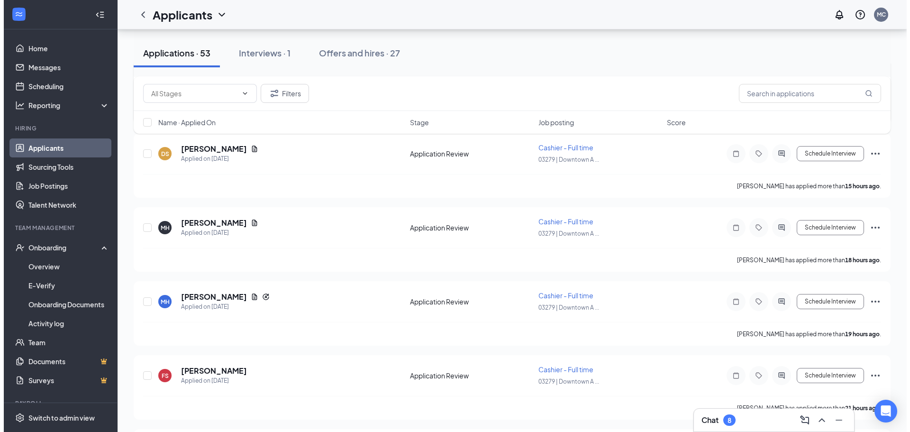
scroll to position [142, 0]
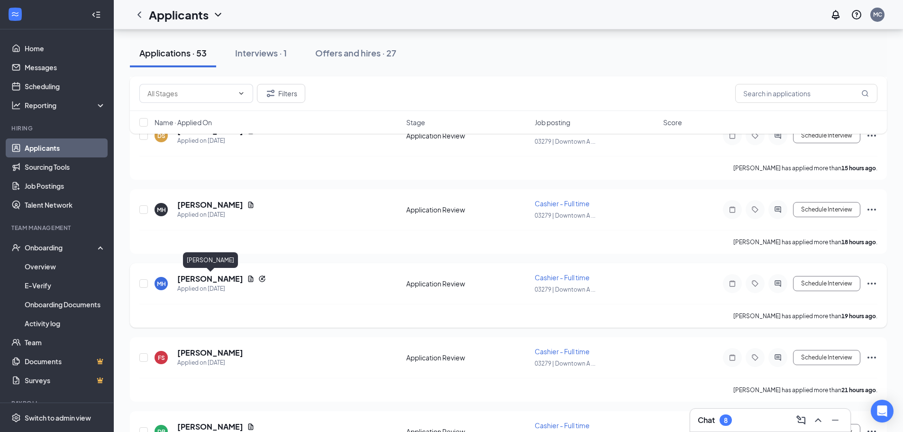
click at [230, 276] on h5 "[PERSON_NAME]" at bounding box center [210, 279] width 66 height 10
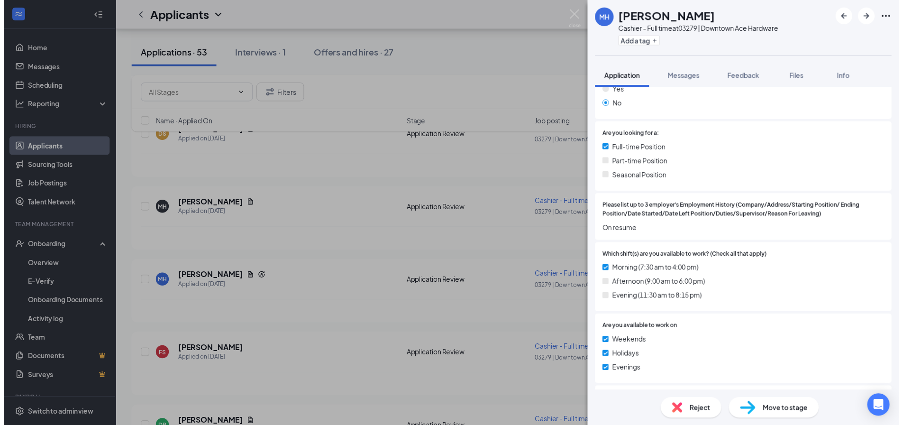
scroll to position [47, 0]
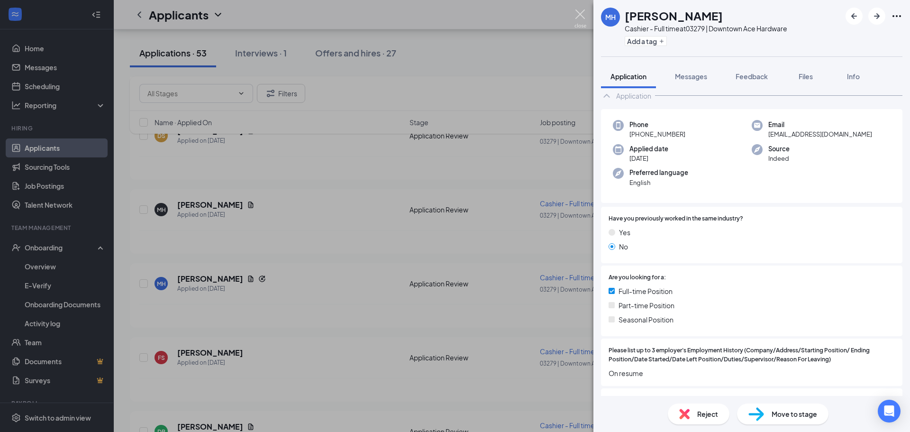
click at [580, 10] on img at bounding box center [581, 18] width 12 height 18
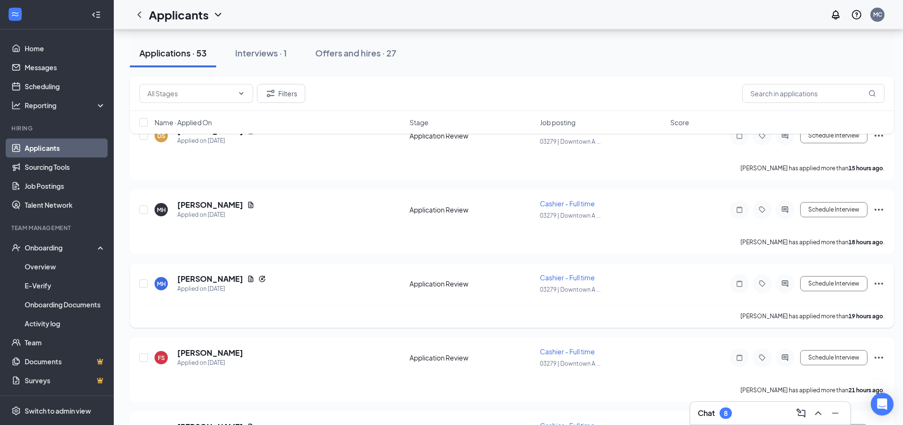
click at [878, 284] on icon "Ellipses" at bounding box center [879, 284] width 9 height 2
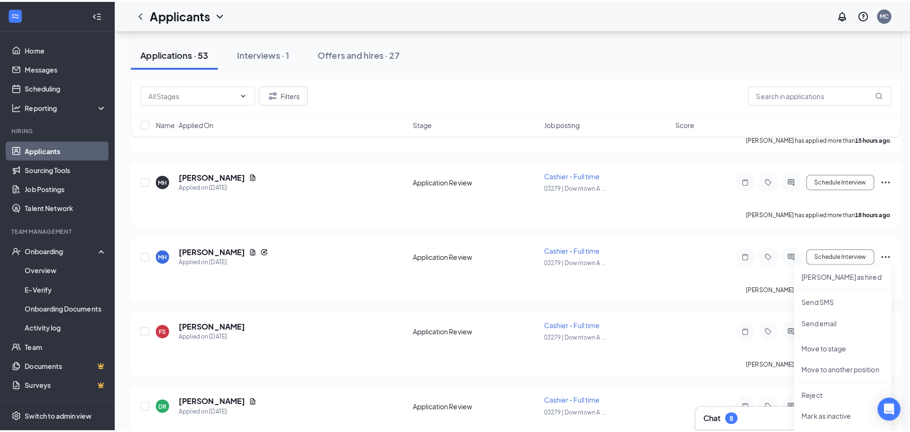
scroll to position [190, 0]
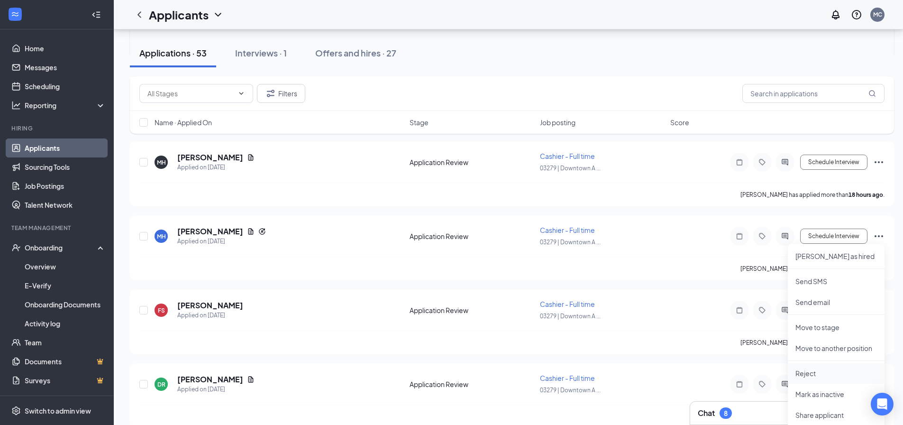
click at [828, 371] on p "Reject" at bounding box center [837, 372] width 82 height 9
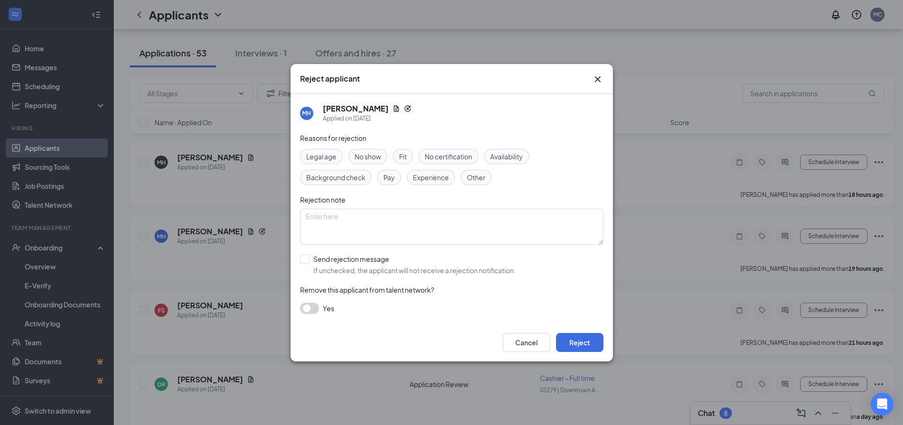
click at [509, 156] on span "Availability" at bounding box center [506, 156] width 33 height 10
click at [586, 340] on button "Reject" at bounding box center [579, 342] width 47 height 19
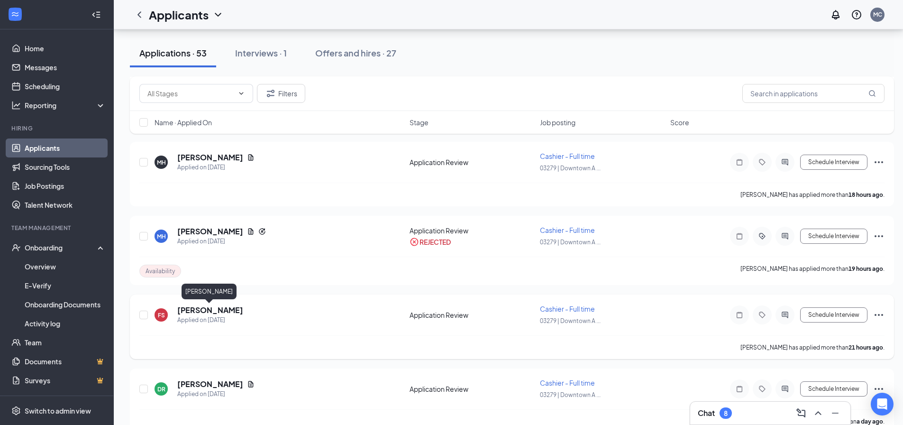
click at [213, 311] on h5 "[PERSON_NAME]" at bounding box center [210, 310] width 66 height 10
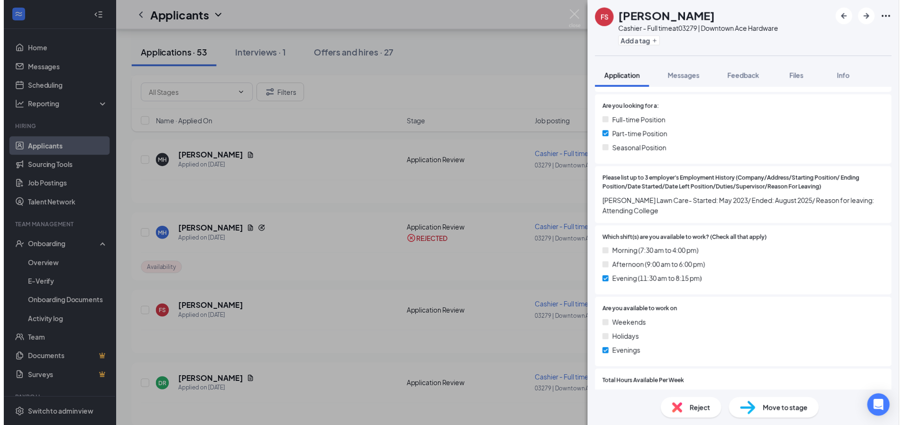
scroll to position [190, 0]
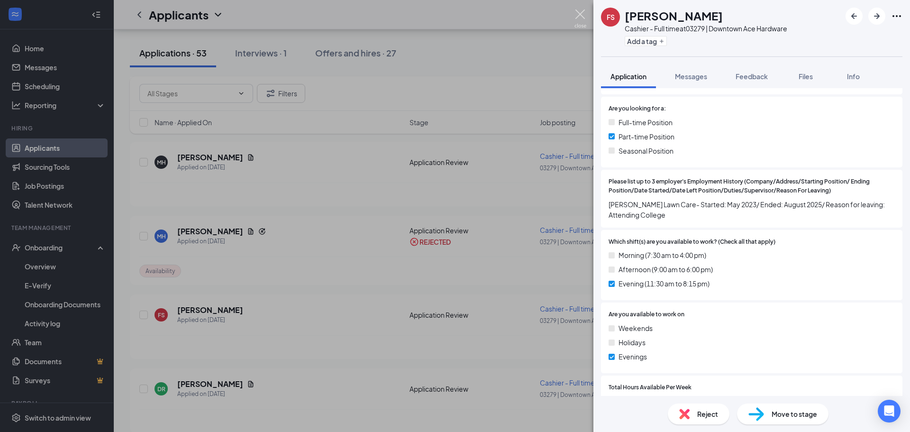
click at [581, 12] on img at bounding box center [581, 18] width 12 height 18
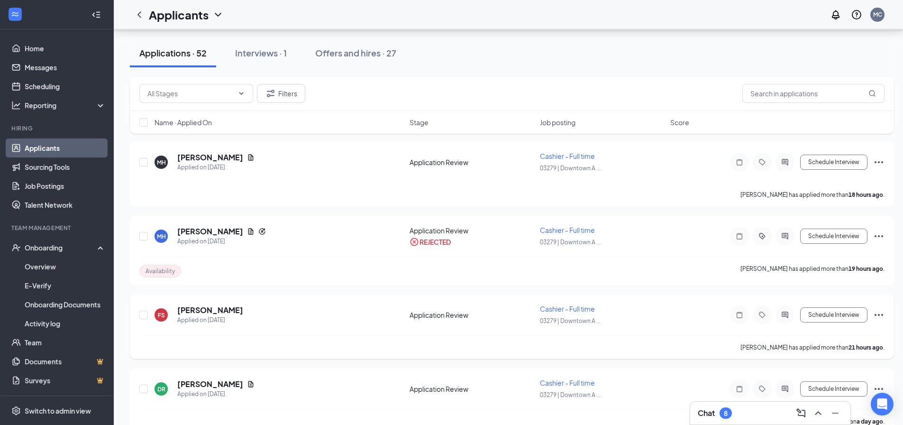
click at [876, 315] on icon "Ellipses" at bounding box center [879, 315] width 9 height 2
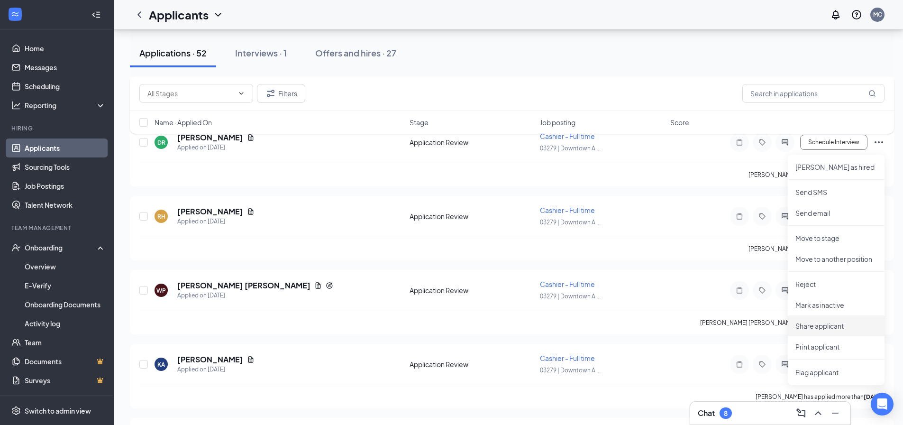
scroll to position [379, 0]
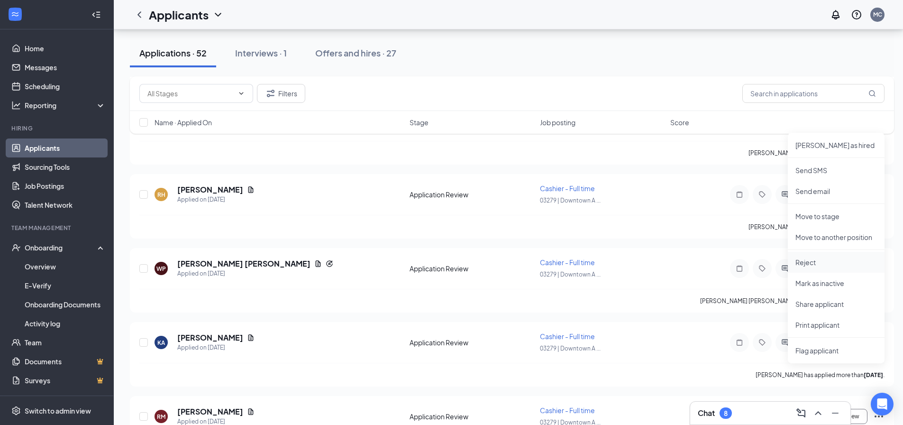
click at [815, 258] on p "Reject" at bounding box center [837, 261] width 82 height 9
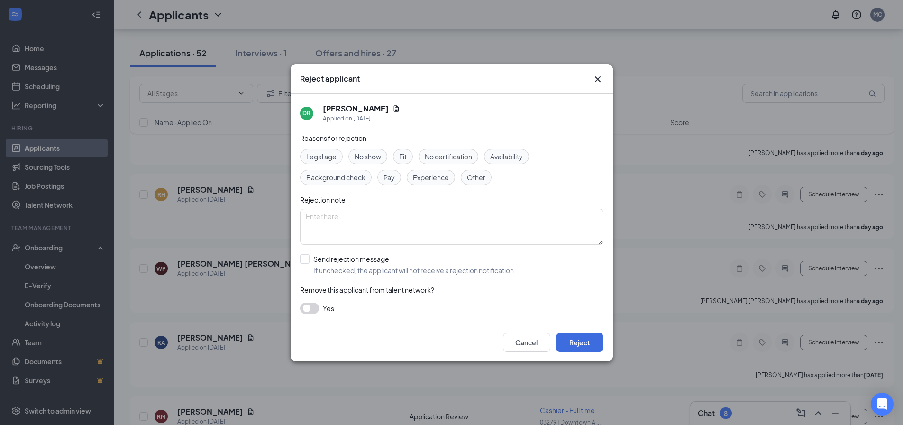
click at [506, 154] on span "Availability" at bounding box center [506, 156] width 33 height 10
click at [591, 337] on button "Reject" at bounding box center [579, 342] width 47 height 19
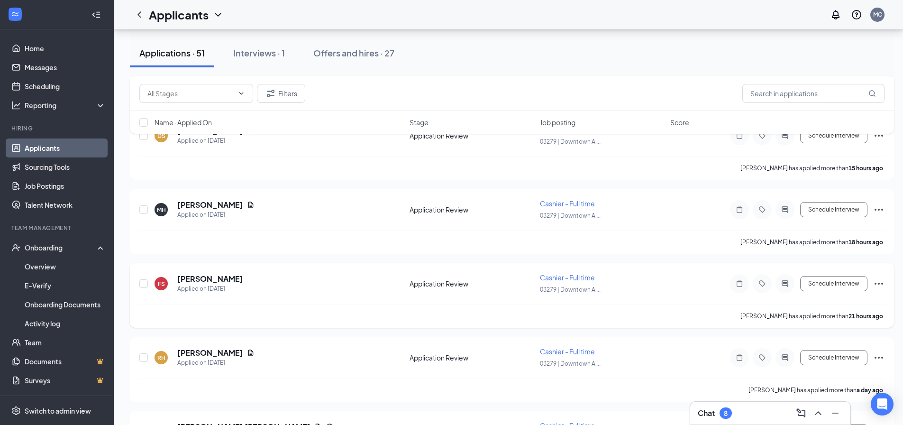
scroll to position [190, 0]
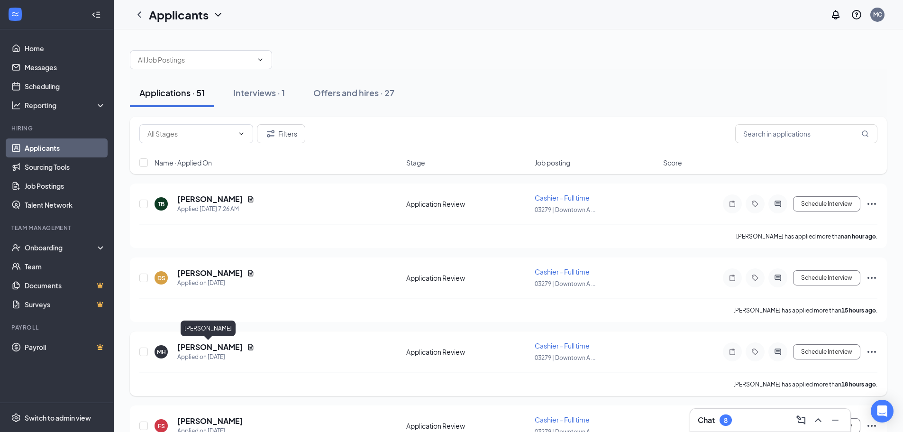
click at [222, 348] on h5 "[PERSON_NAME]" at bounding box center [210, 347] width 66 height 10
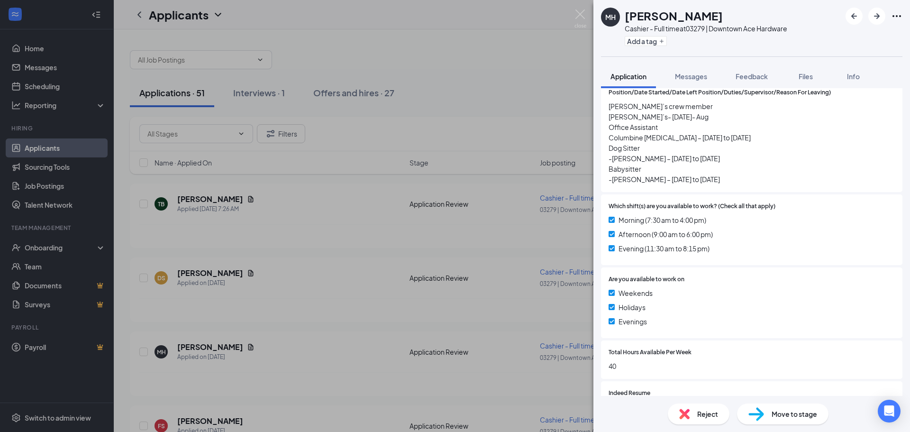
scroll to position [190, 0]
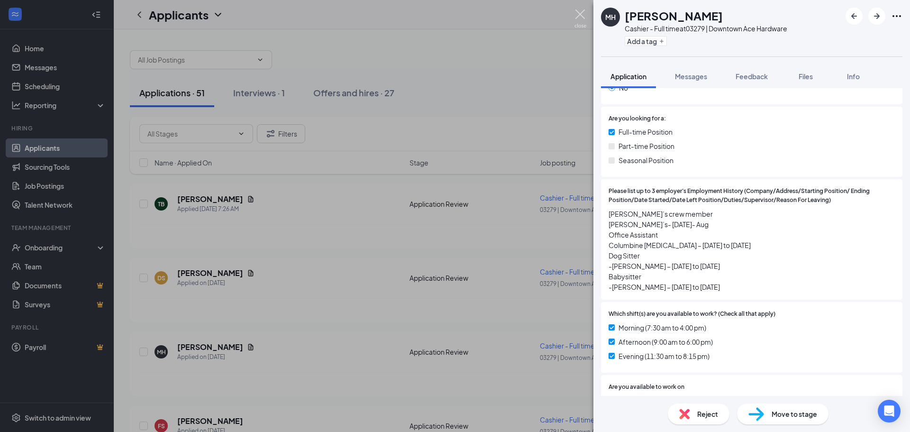
click at [580, 14] on img at bounding box center [581, 18] width 12 height 18
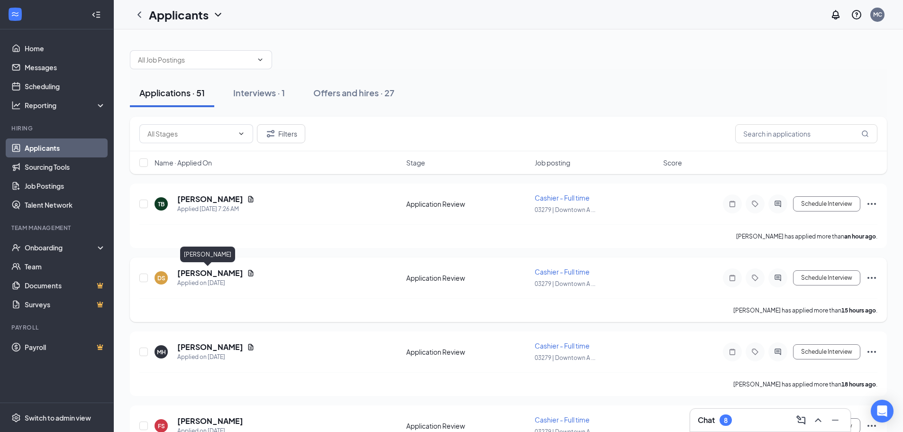
click at [206, 273] on h5 "[PERSON_NAME]" at bounding box center [210, 273] width 66 height 10
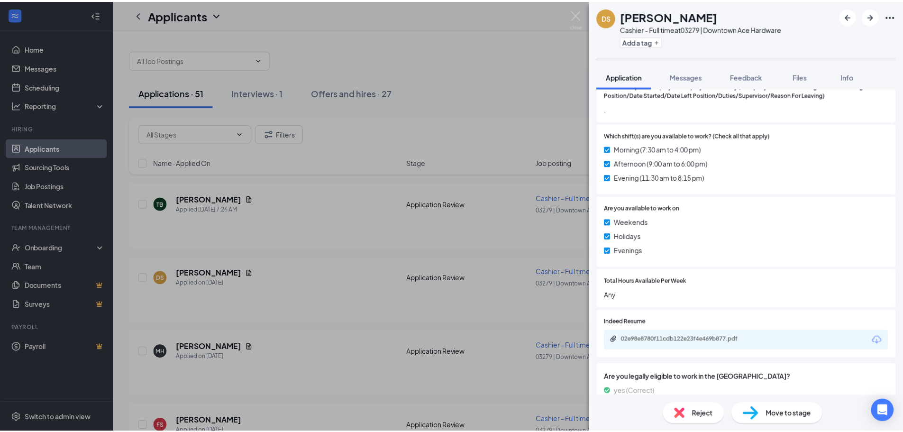
scroll to position [377, 0]
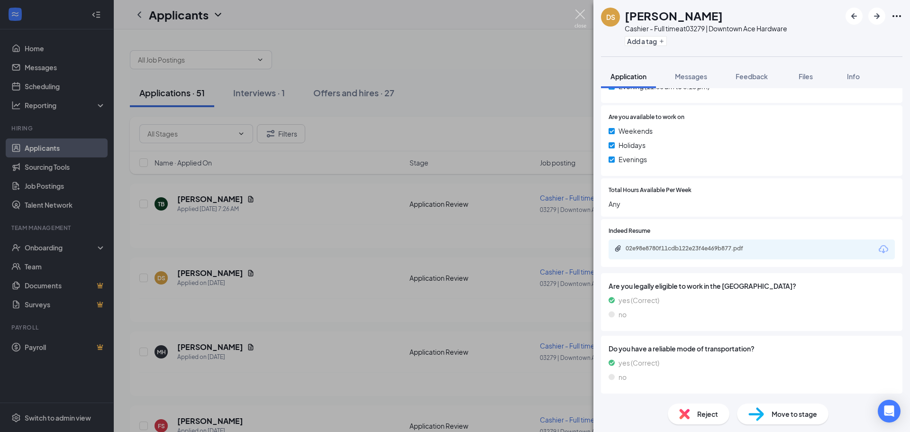
click at [575, 16] on img at bounding box center [581, 18] width 12 height 18
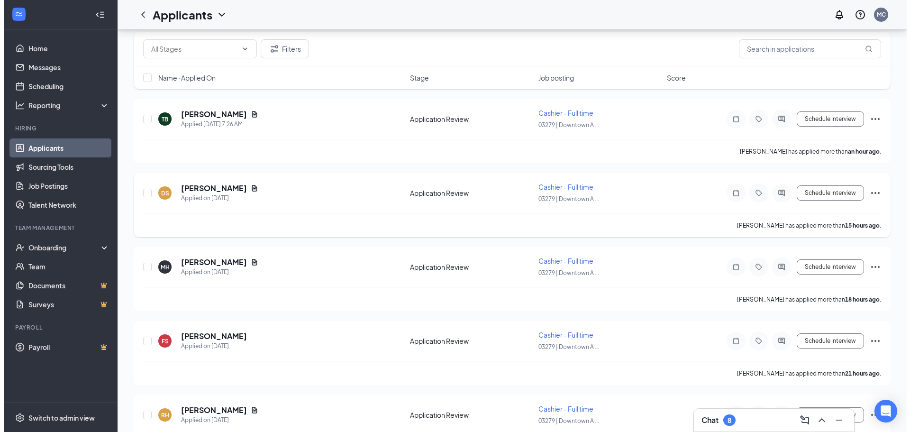
scroll to position [95, 0]
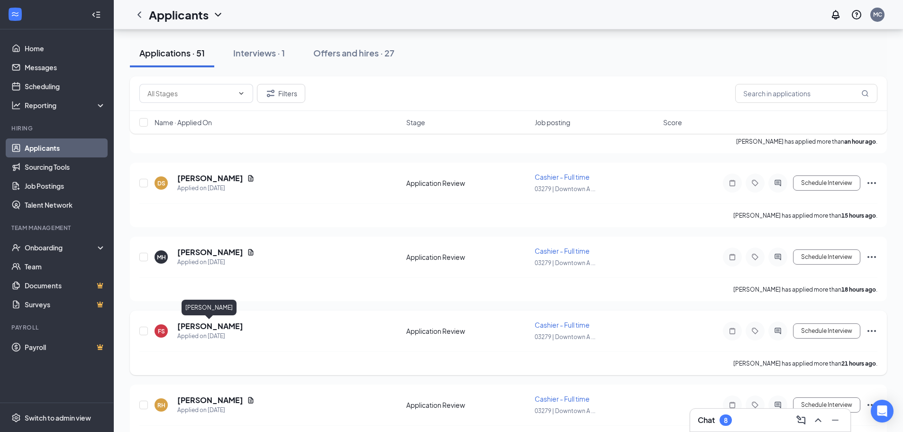
click at [225, 330] on h5 "[PERSON_NAME]" at bounding box center [210, 326] width 66 height 10
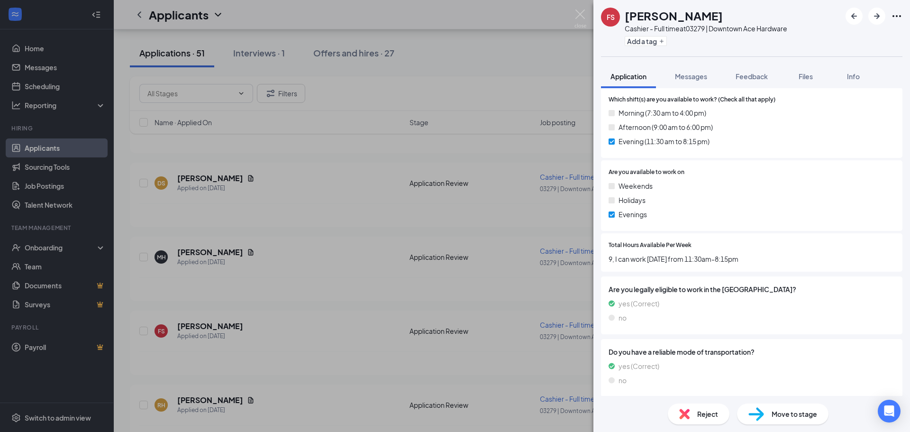
scroll to position [190, 0]
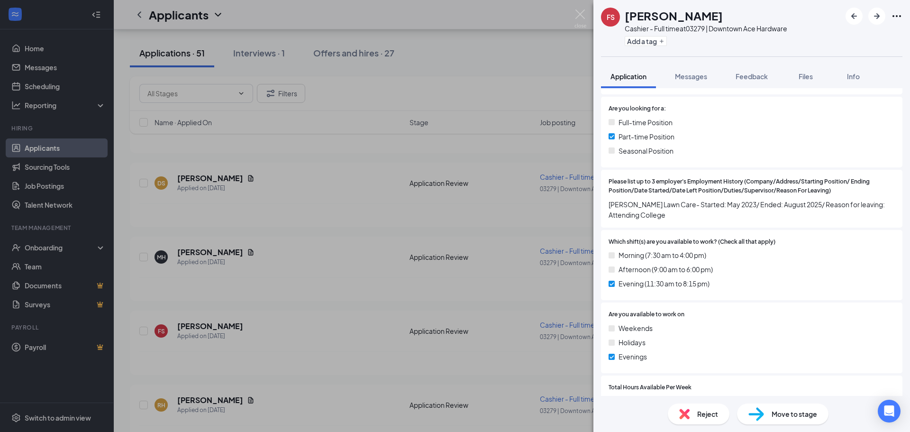
click at [701, 414] on span "Reject" at bounding box center [708, 414] width 21 height 10
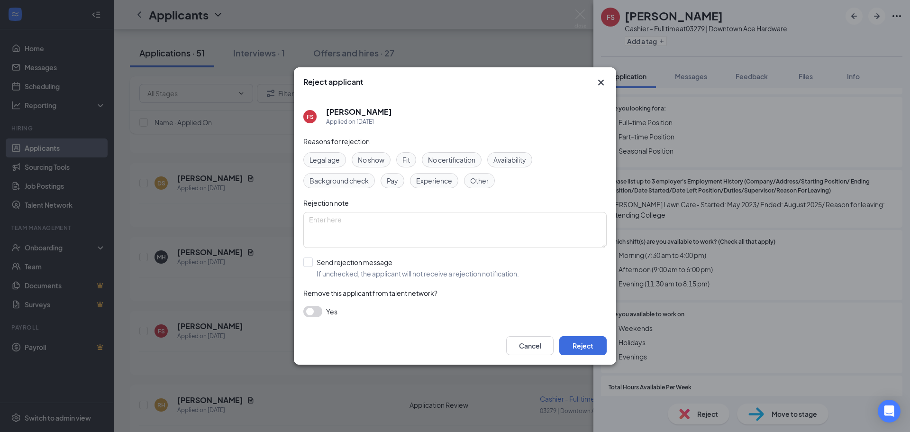
click at [518, 156] on span "Availability" at bounding box center [510, 160] width 33 height 10
click at [588, 345] on button "Reject" at bounding box center [583, 345] width 47 height 19
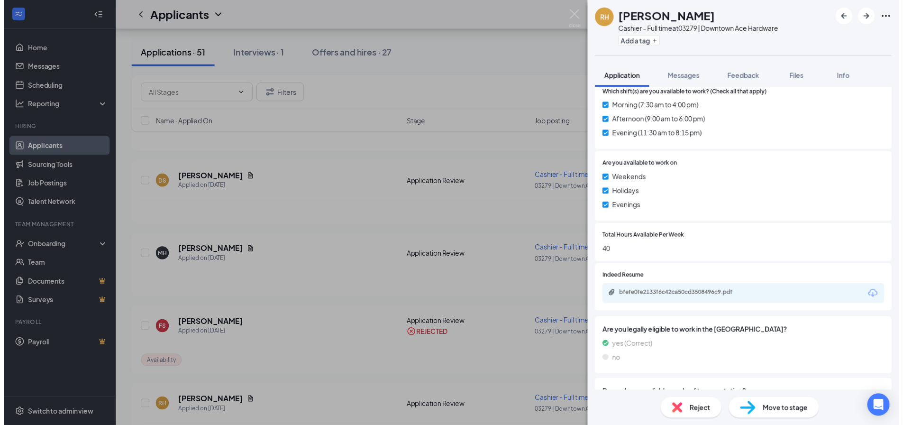
scroll to position [332, 0]
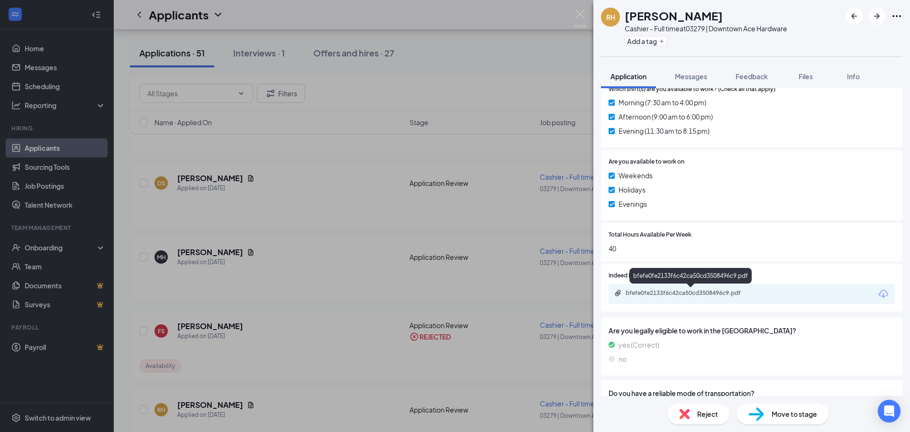
click at [715, 294] on div "bfefe0fe2133f6c42ca50cd3508496c9.pdf" at bounding box center [692, 293] width 133 height 8
click at [586, 17] on img at bounding box center [581, 18] width 12 height 18
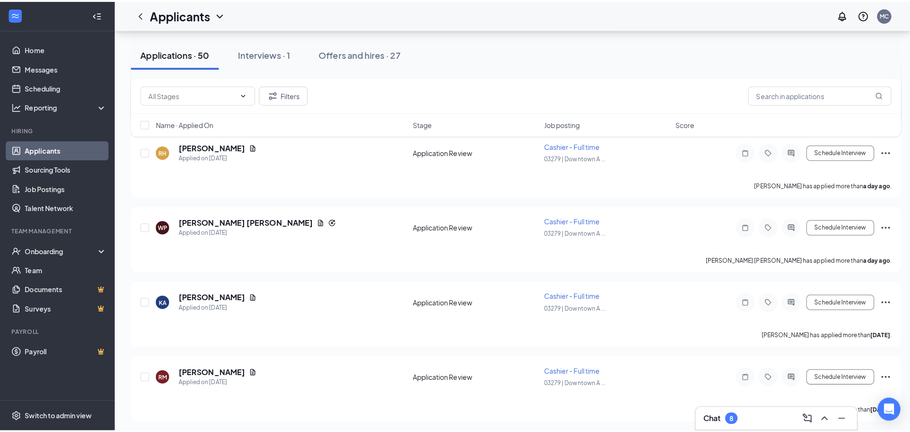
scroll to position [285, 0]
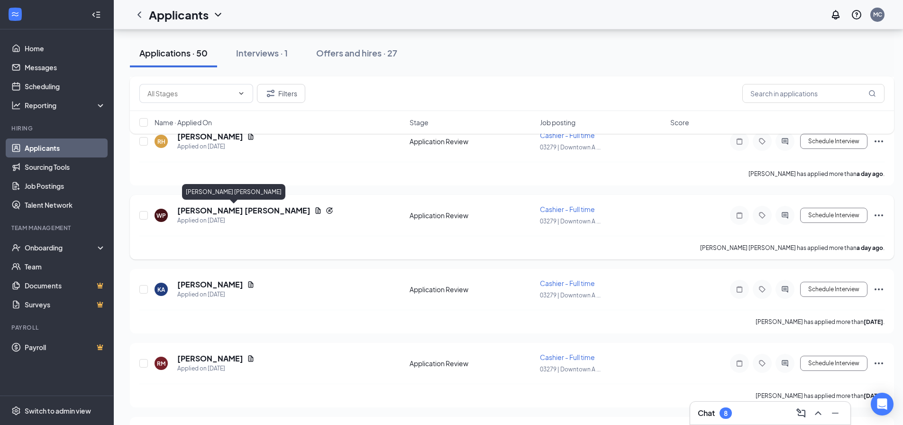
click at [214, 214] on h5 "[PERSON_NAME] [PERSON_NAME]" at bounding box center [243, 210] width 133 height 10
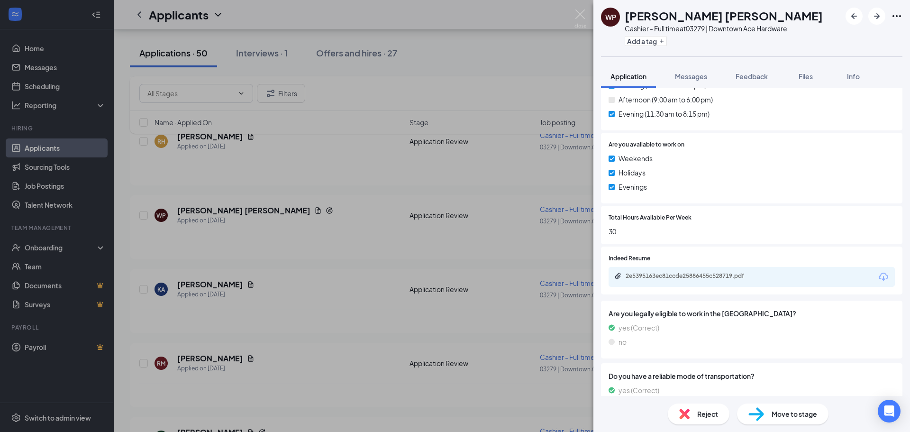
scroll to position [403, 0]
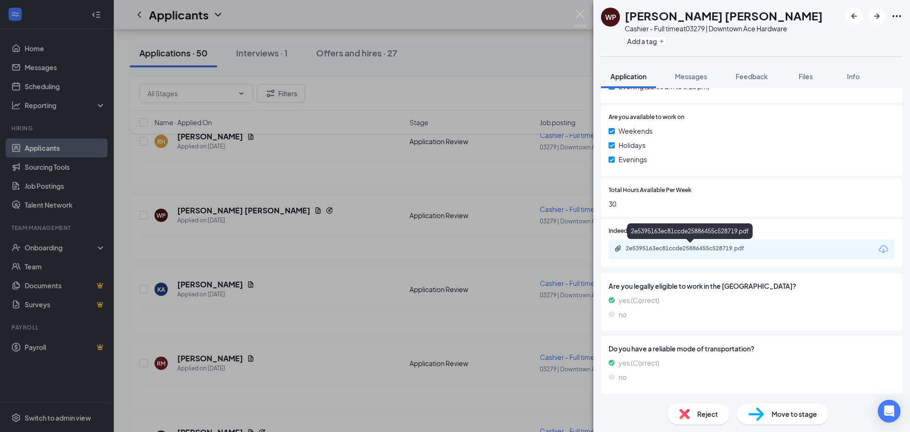
click at [733, 246] on div "2e5395163ec81ccde25886455c528719.pdf" at bounding box center [692, 249] width 133 height 8
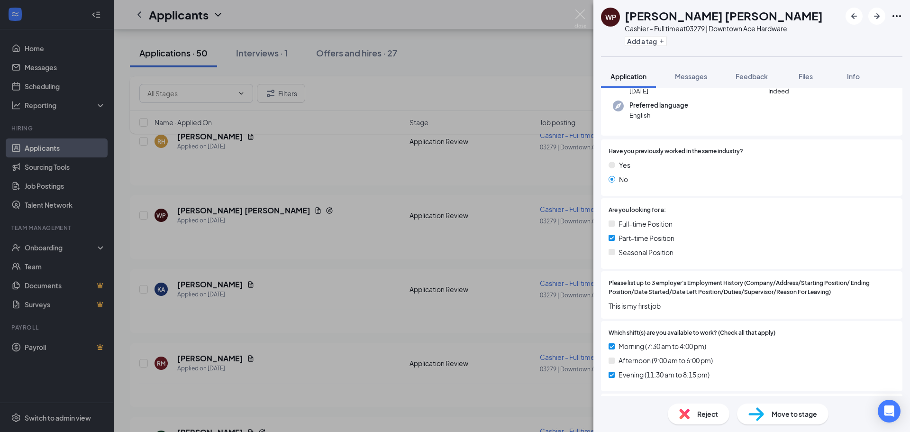
scroll to position [0, 0]
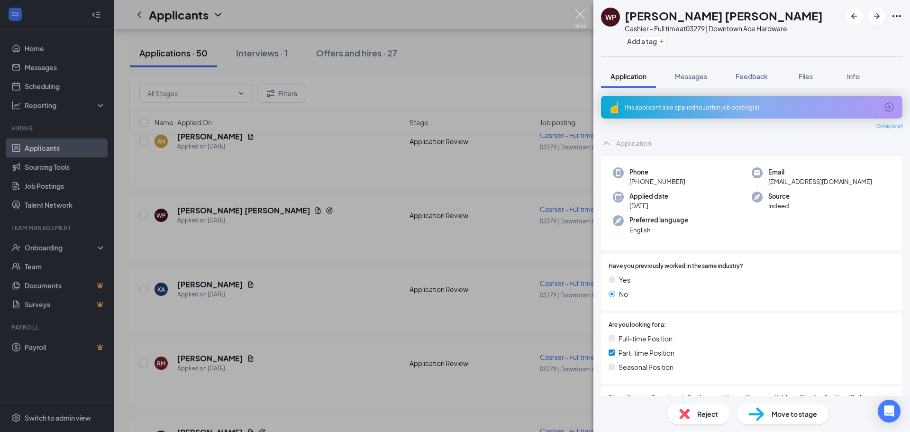
click at [580, 16] on img at bounding box center [581, 18] width 12 height 18
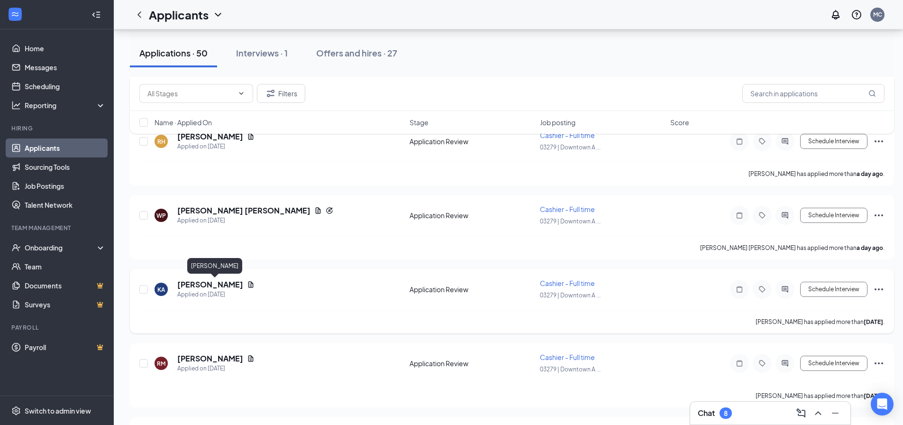
click at [243, 287] on h5 "[PERSON_NAME]" at bounding box center [210, 284] width 66 height 10
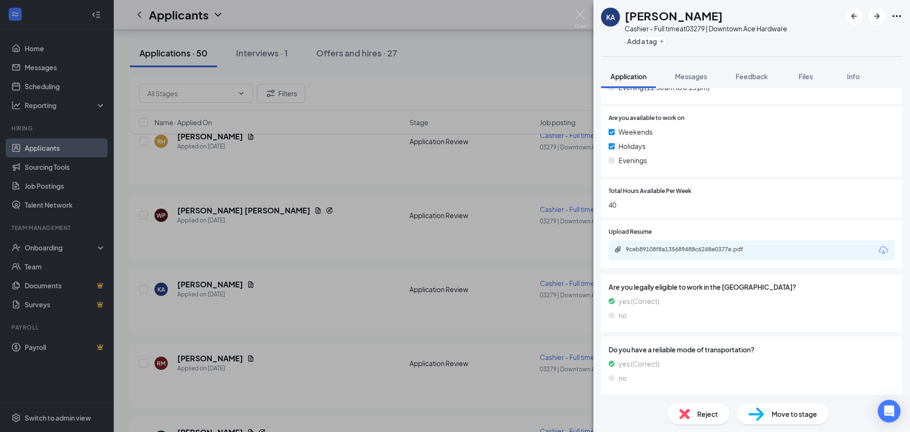
scroll to position [377, 0]
click at [732, 249] on div "9ceb89108f8a135689488c6248e0377e.pdf" at bounding box center [692, 249] width 133 height 8
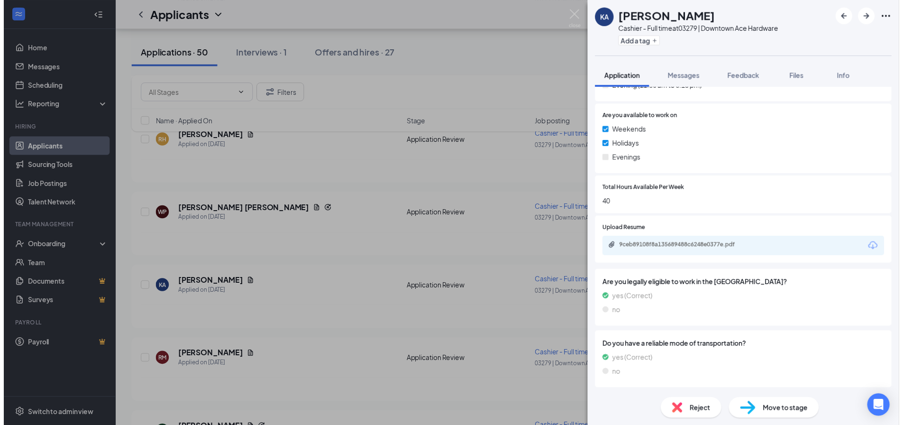
scroll to position [373, 0]
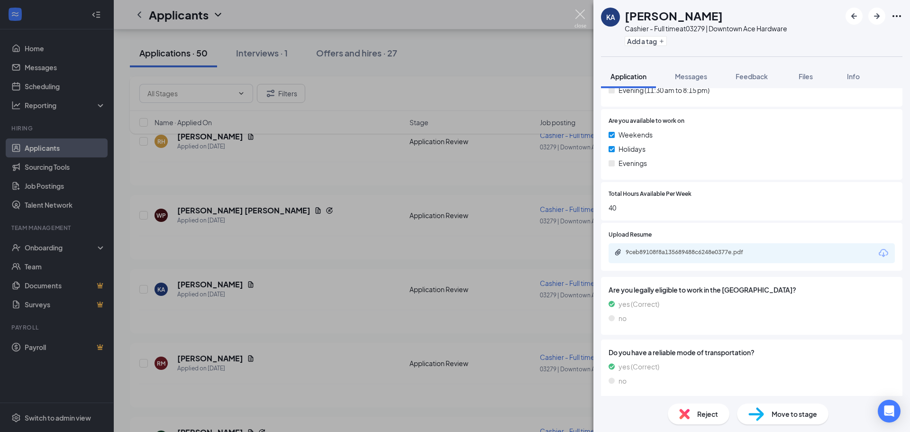
click at [576, 11] on img at bounding box center [581, 18] width 12 height 18
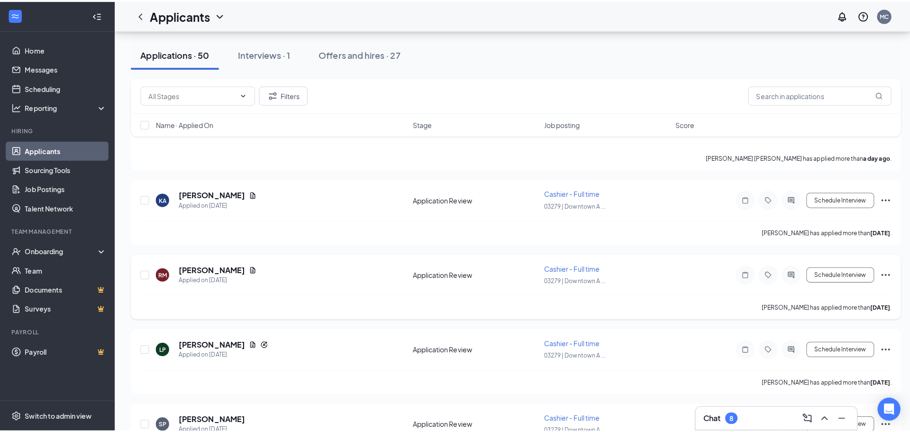
scroll to position [379, 0]
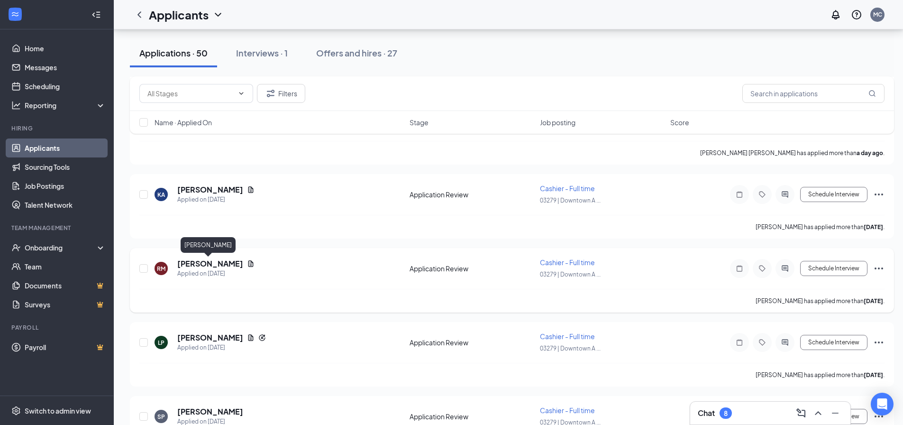
click at [204, 265] on h5 "[PERSON_NAME]" at bounding box center [210, 263] width 66 height 10
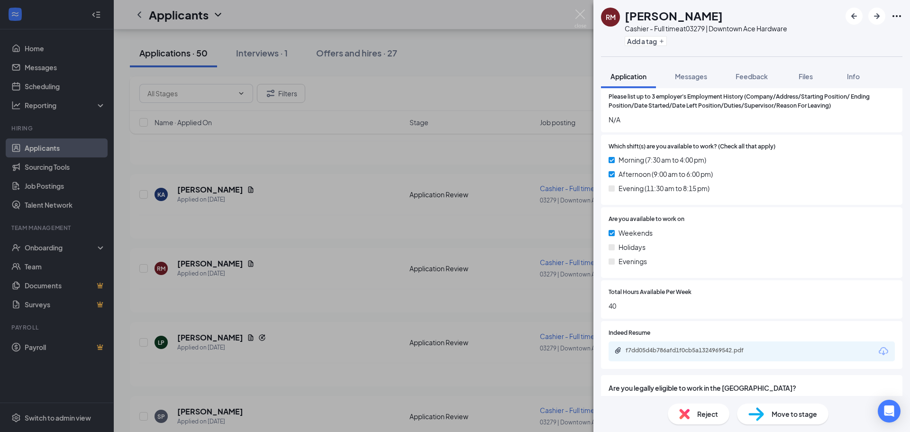
scroll to position [332, 0]
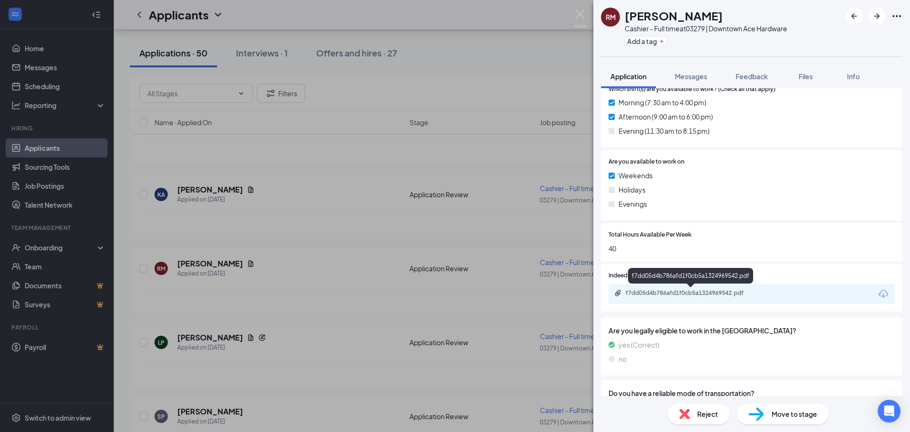
click at [708, 294] on div "f7dd05d4b786afd1f0cb5a1324969542.pdf" at bounding box center [692, 293] width 133 height 8
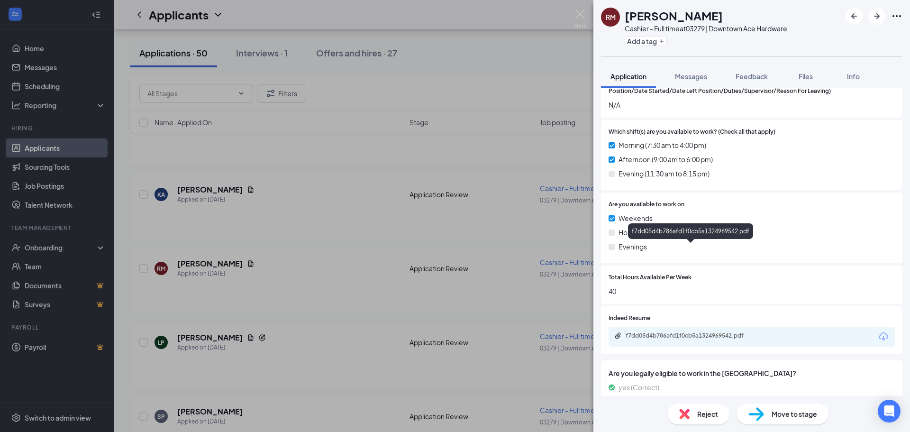
scroll to position [282, 0]
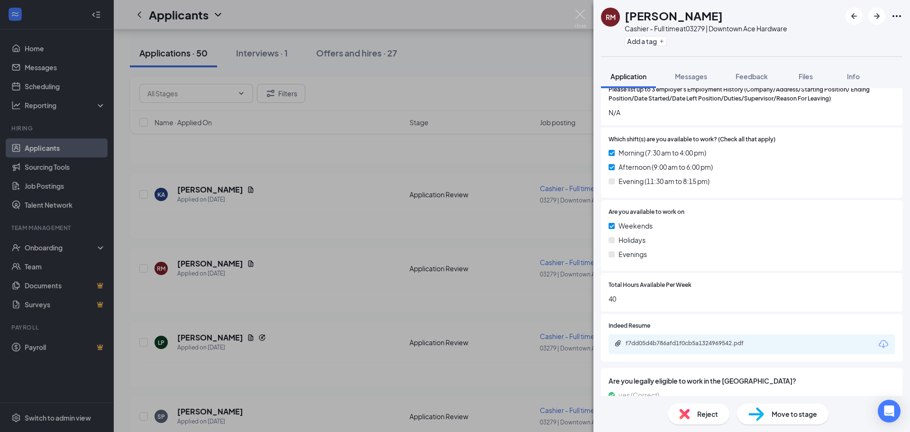
click at [707, 410] on span "Reject" at bounding box center [708, 414] width 21 height 10
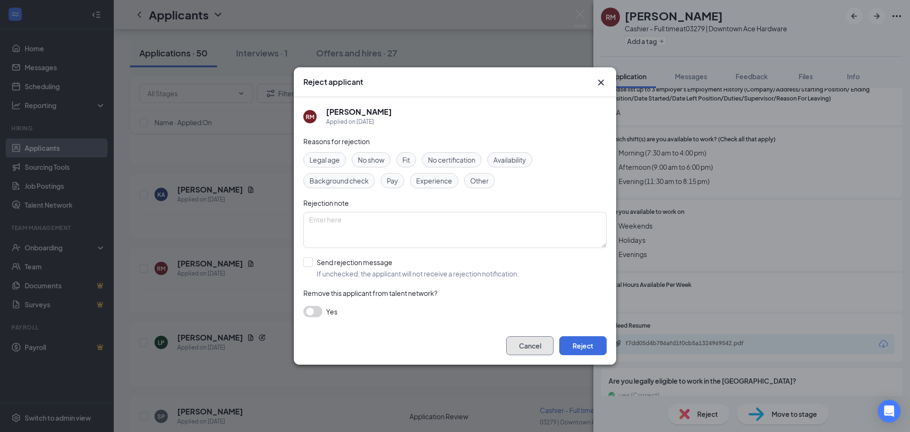
click at [536, 345] on button "Cancel" at bounding box center [529, 345] width 47 height 19
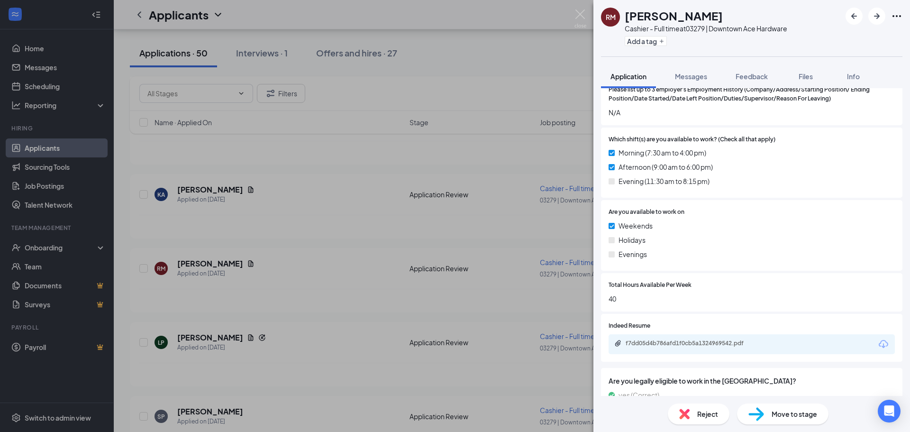
click at [706, 414] on span "Reject" at bounding box center [708, 414] width 21 height 10
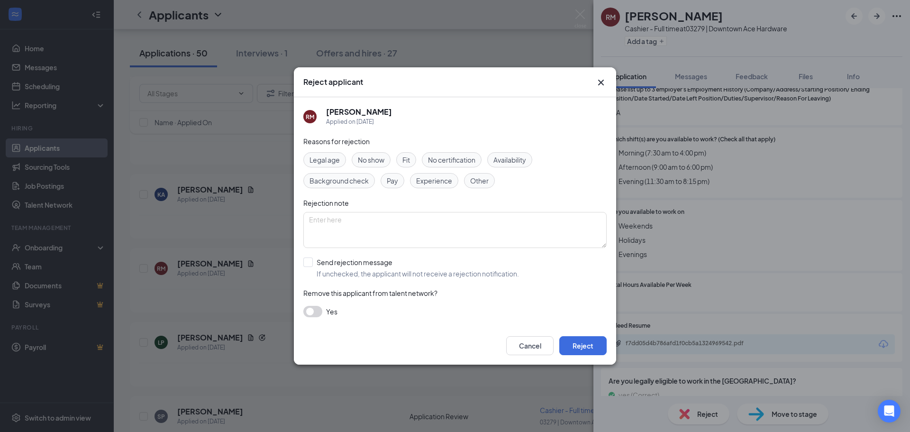
click at [513, 162] on span "Availability" at bounding box center [510, 160] width 33 height 10
click at [587, 345] on button "Reject" at bounding box center [583, 345] width 47 height 19
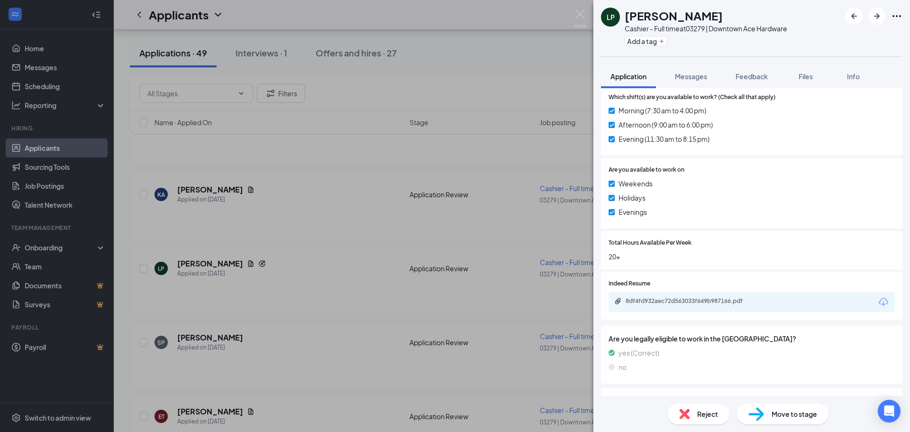
scroll to position [424, 0]
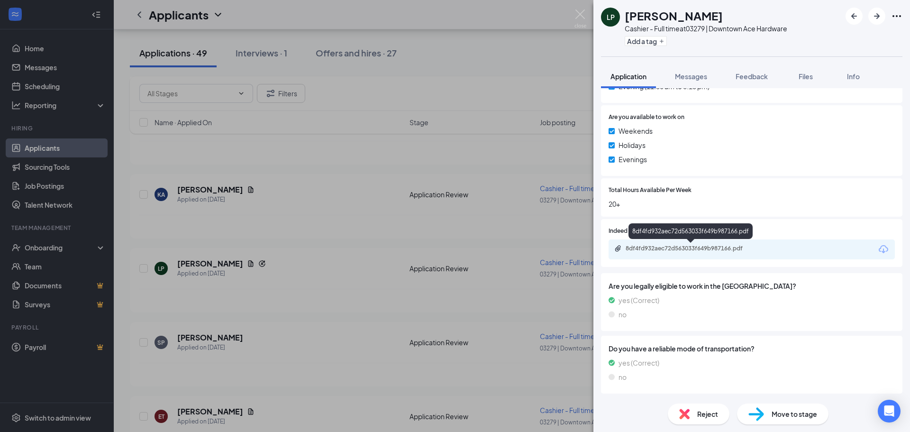
click at [762, 252] on div "8df4fd932aec72d563033f649b987166.pdf" at bounding box center [692, 249] width 154 height 8
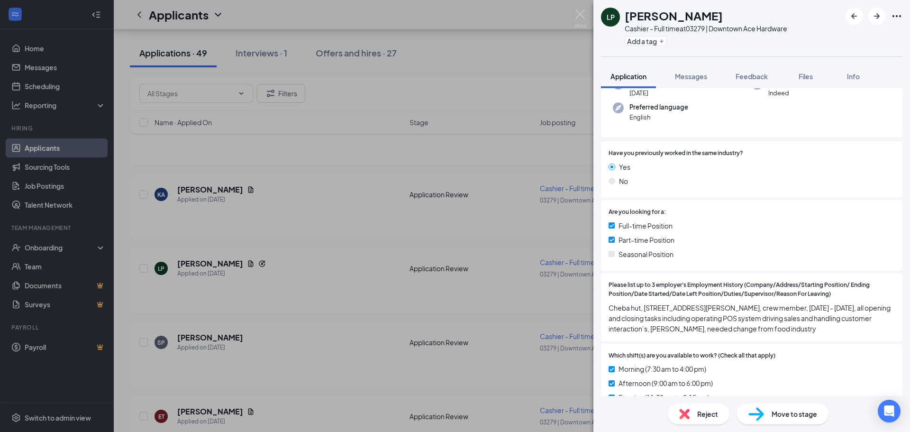
scroll to position [0, 0]
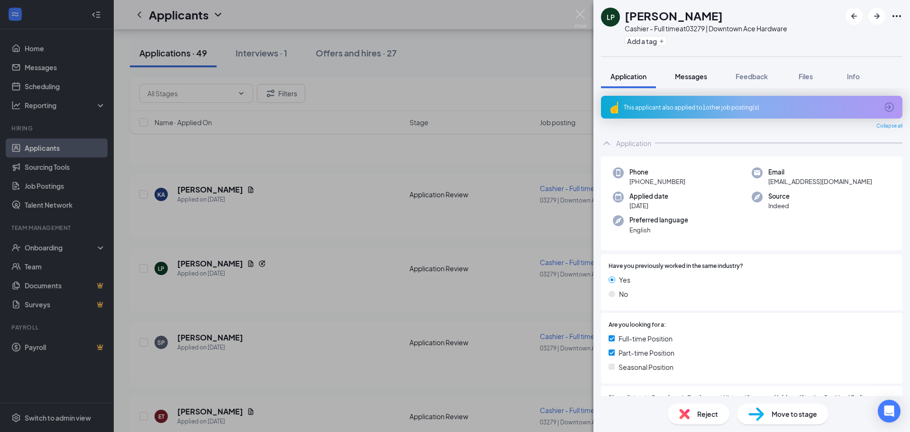
click at [699, 73] on span "Messages" at bounding box center [691, 76] width 32 height 9
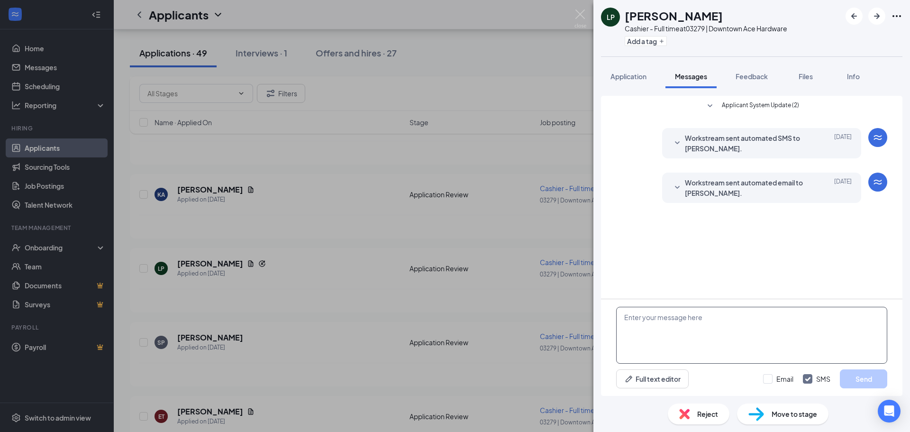
click at [692, 325] on textarea at bounding box center [751, 335] width 271 height 57
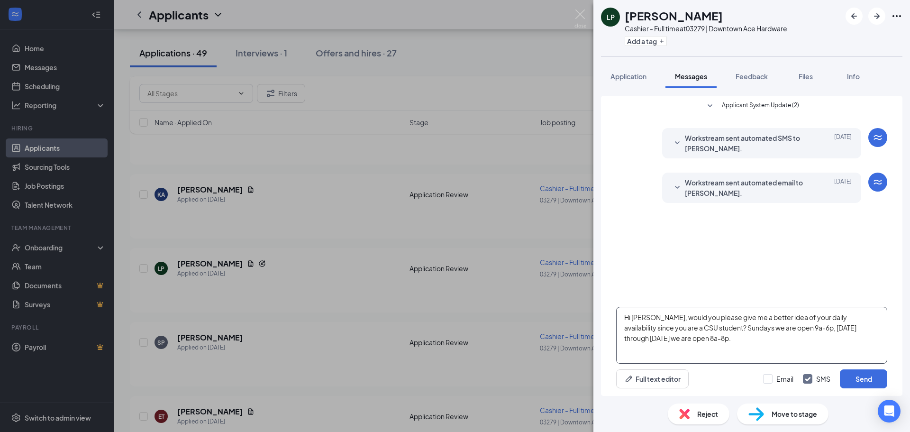
click at [778, 317] on textarea "Hi Liam, would you please give me a better idea of your daily availability sinc…" at bounding box center [751, 335] width 271 height 57
click at [635, 342] on textarea "Hi Liam, would you please give me your daily availability since you are a CSU s…" at bounding box center [751, 335] width 271 height 57
click at [648, 313] on textarea "Hi Liam, would you please give me your daily availability since you are a CSU s…" at bounding box center [751, 335] width 271 height 57
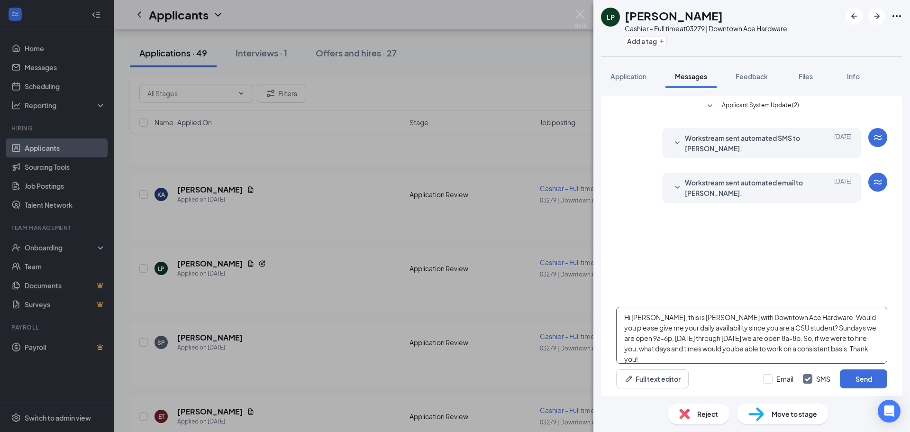
click at [841, 349] on textarea "Hi Liam, this is Micah with Downtown Ace Hardware. Would you please give me you…" at bounding box center [751, 335] width 271 height 57
type textarea "Hi Liam, this is Micah with Downtown Ace Hardware. Would you please give me you…"
click at [770, 379] on input "Email" at bounding box center [778, 378] width 30 height 9
checkbox input "true"
click at [868, 377] on button "Send" at bounding box center [863, 378] width 47 height 19
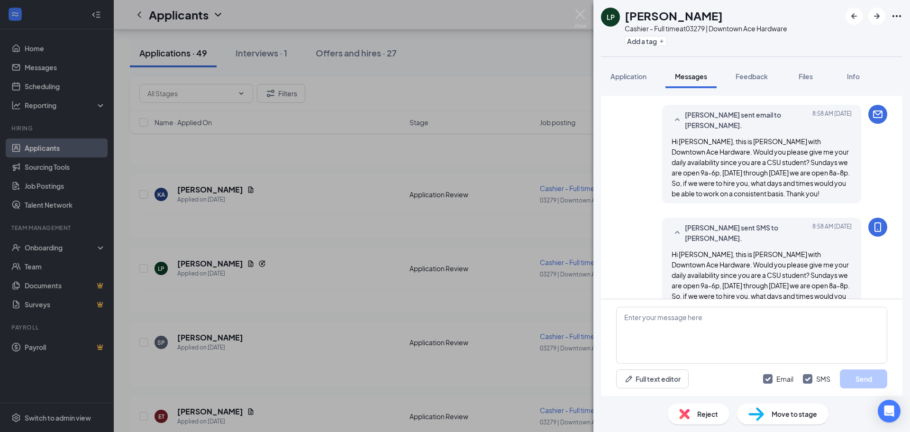
scroll to position [120, 0]
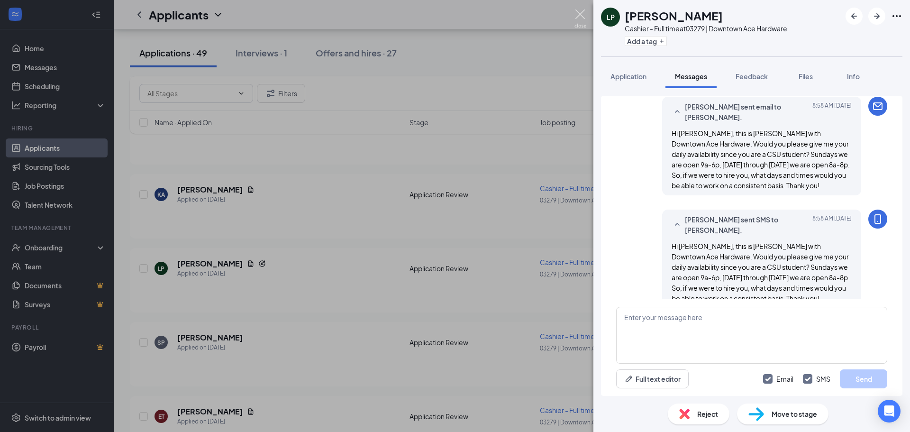
click at [581, 12] on img at bounding box center [581, 18] width 12 height 18
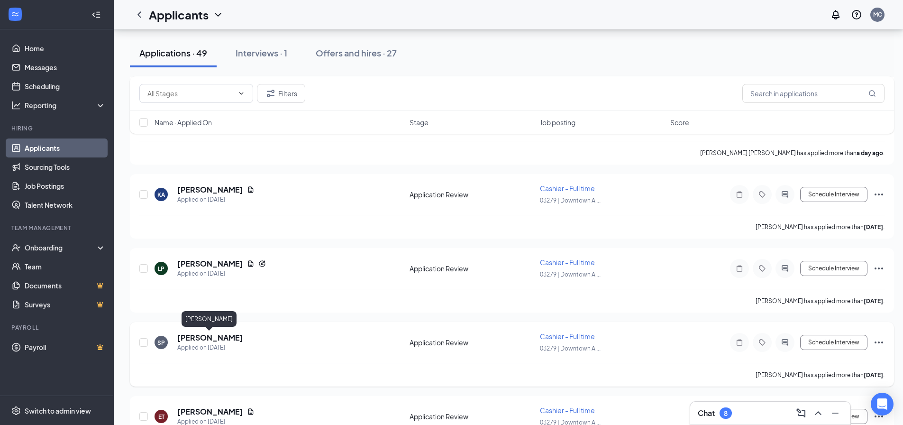
click at [216, 338] on h5 "[PERSON_NAME]" at bounding box center [210, 337] width 66 height 10
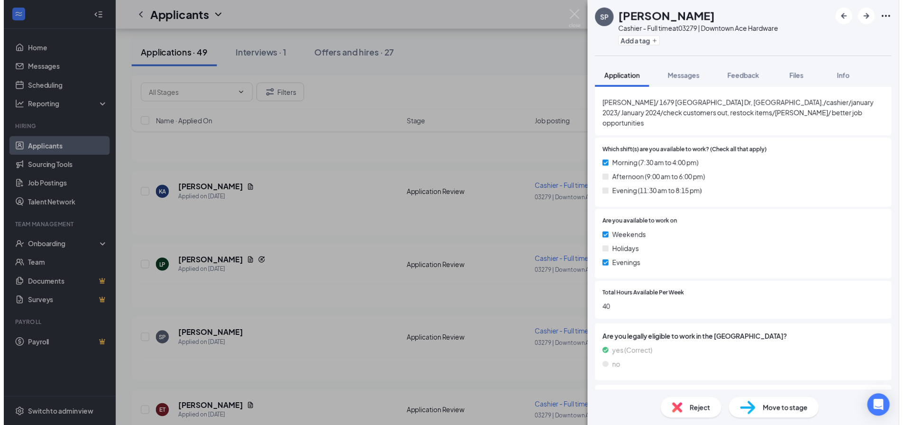
scroll to position [377, 0]
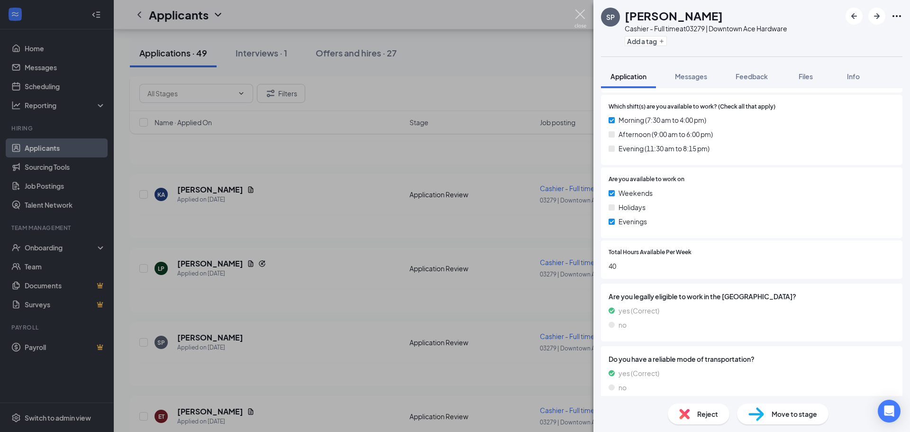
click at [581, 11] on img at bounding box center [581, 18] width 12 height 18
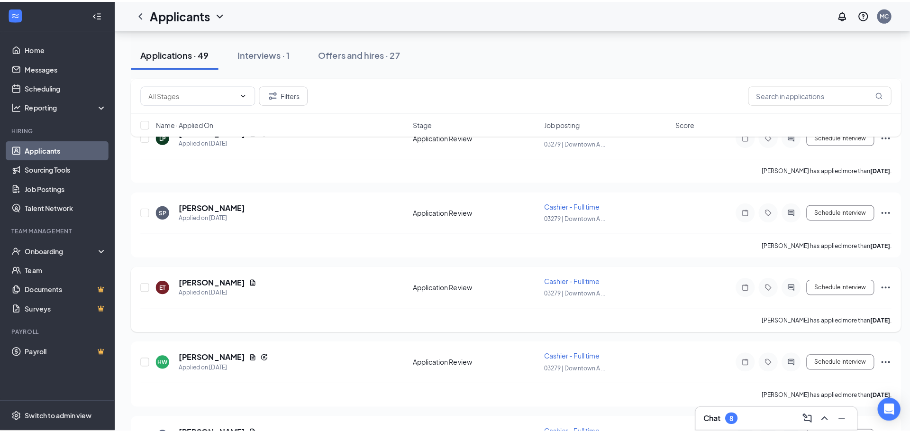
scroll to position [522, 0]
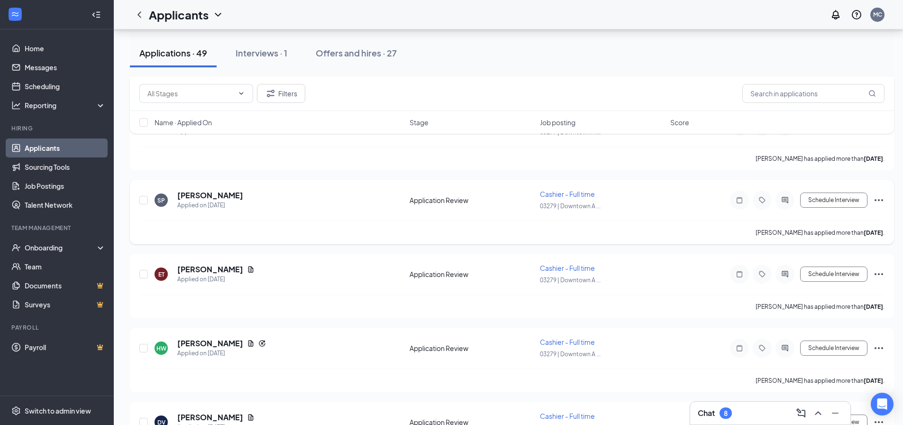
click at [882, 201] on icon "Ellipses" at bounding box center [878, 199] width 11 height 11
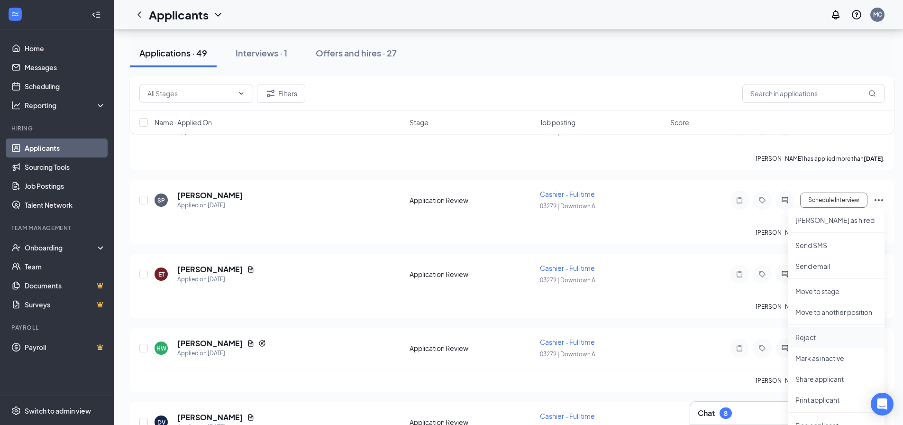
click at [817, 332] on p "Reject" at bounding box center [837, 336] width 82 height 9
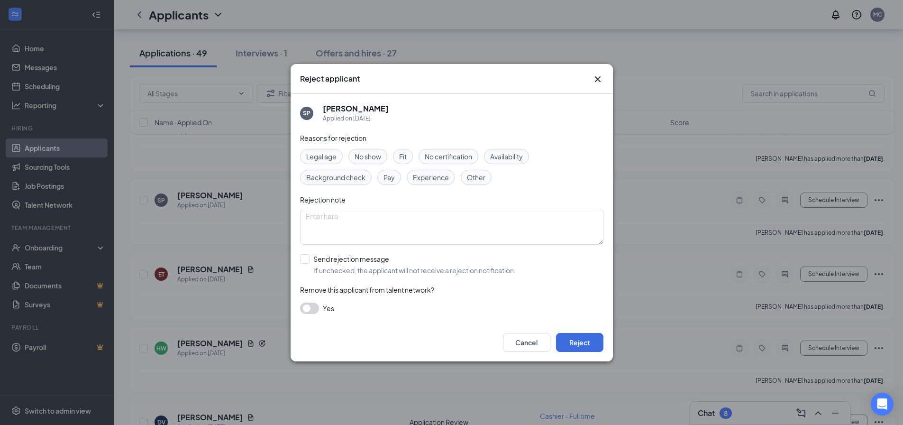
click at [498, 156] on span "Availability" at bounding box center [506, 156] width 33 height 10
click at [585, 340] on button "Reject" at bounding box center [579, 342] width 47 height 19
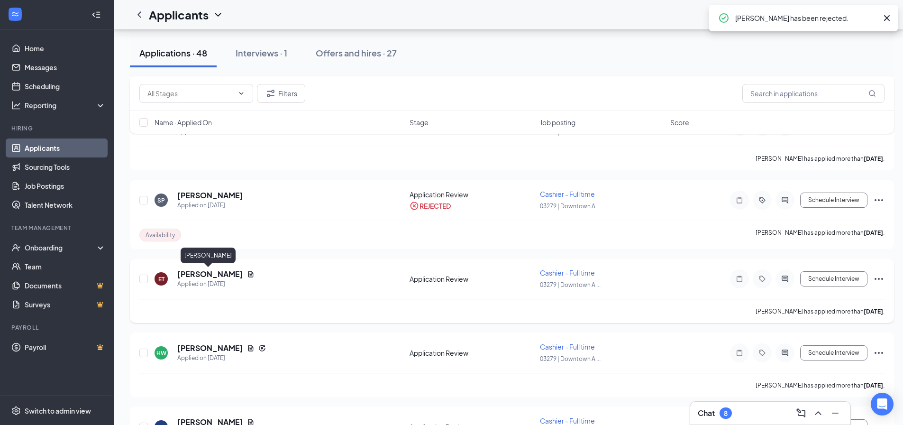
click at [203, 270] on h5 "[PERSON_NAME]" at bounding box center [210, 274] width 66 height 10
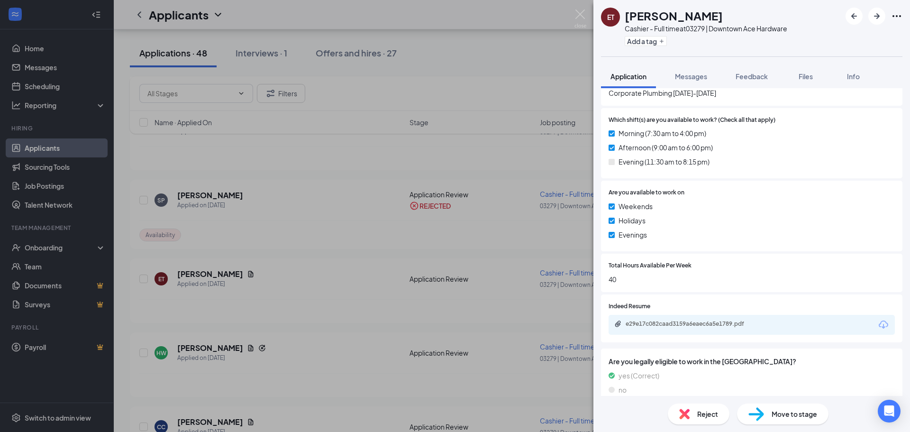
scroll to position [379, 0]
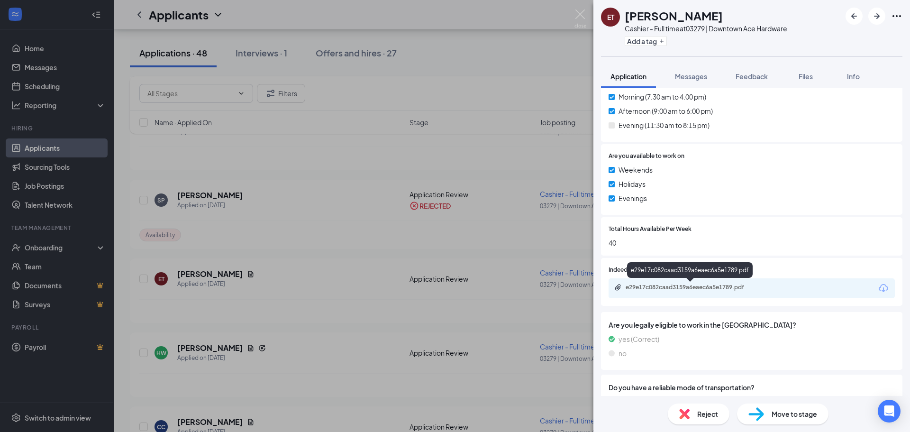
click at [743, 288] on div "e29e17c082caad3159a6eaec6a5e1789.pdf" at bounding box center [692, 288] width 133 height 8
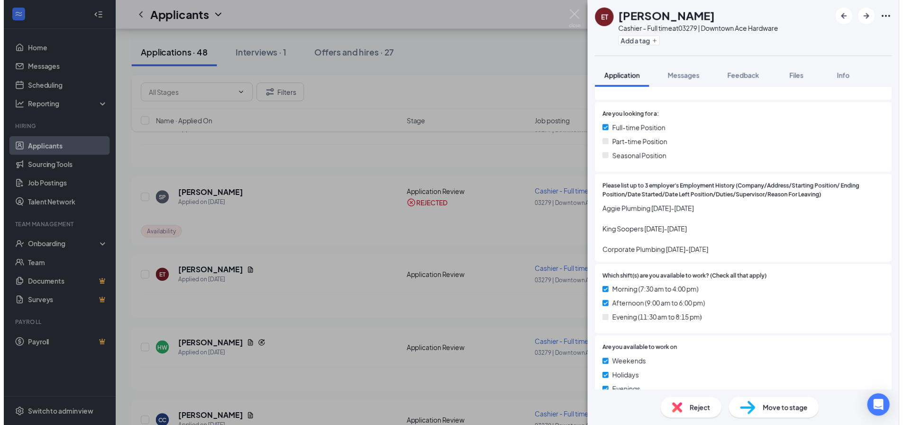
scroll to position [272, 0]
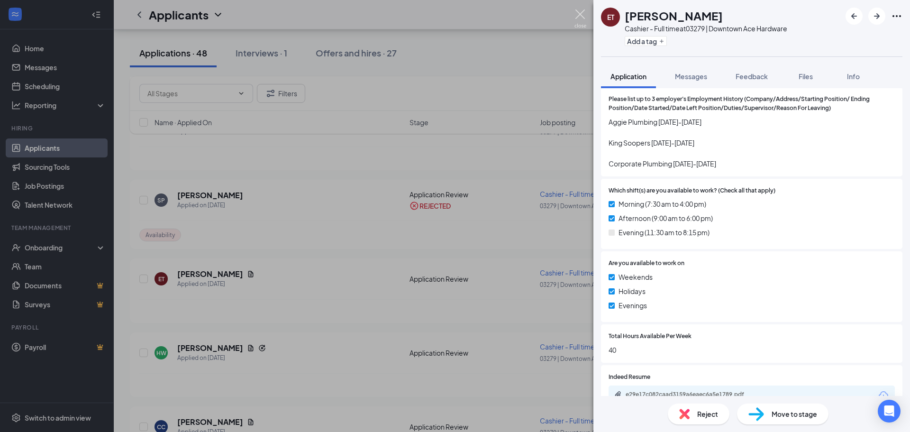
click at [581, 14] on img at bounding box center [581, 18] width 12 height 18
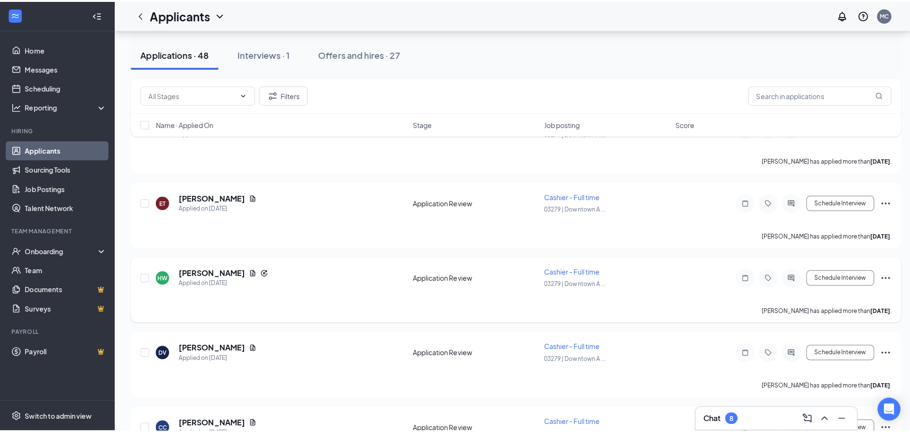
scroll to position [616, 0]
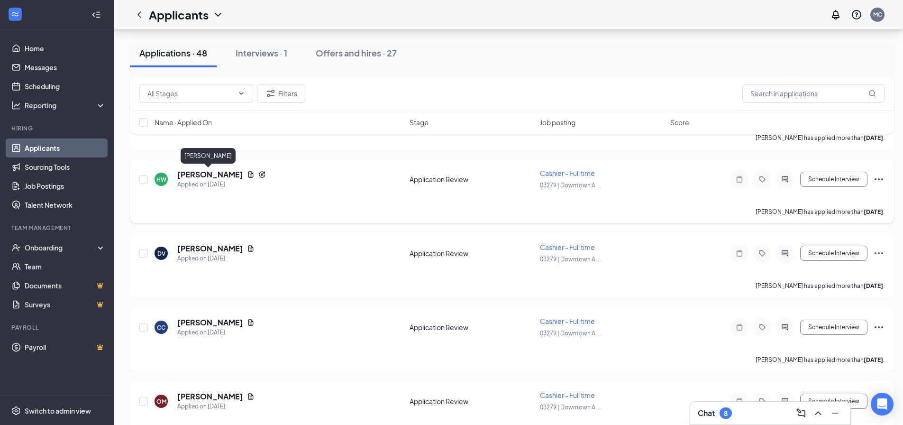
click at [202, 175] on h5 "[PERSON_NAME]" at bounding box center [210, 174] width 66 height 10
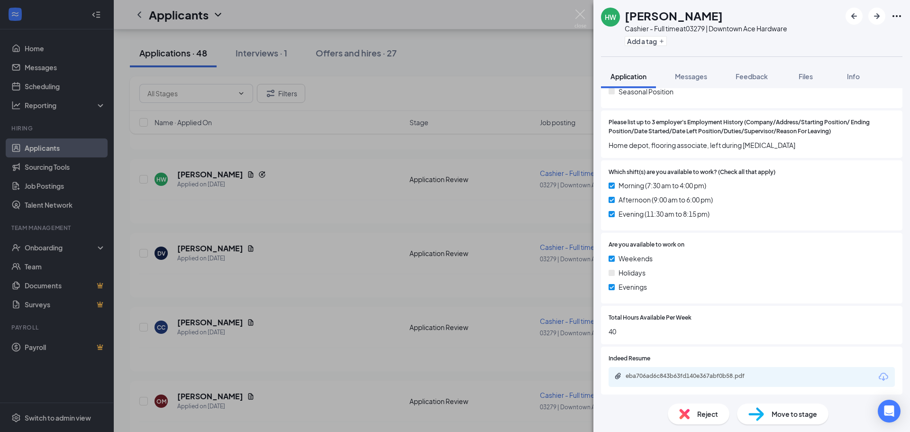
scroll to position [285, 0]
